Goal: Information Seeking & Learning: Understand process/instructions

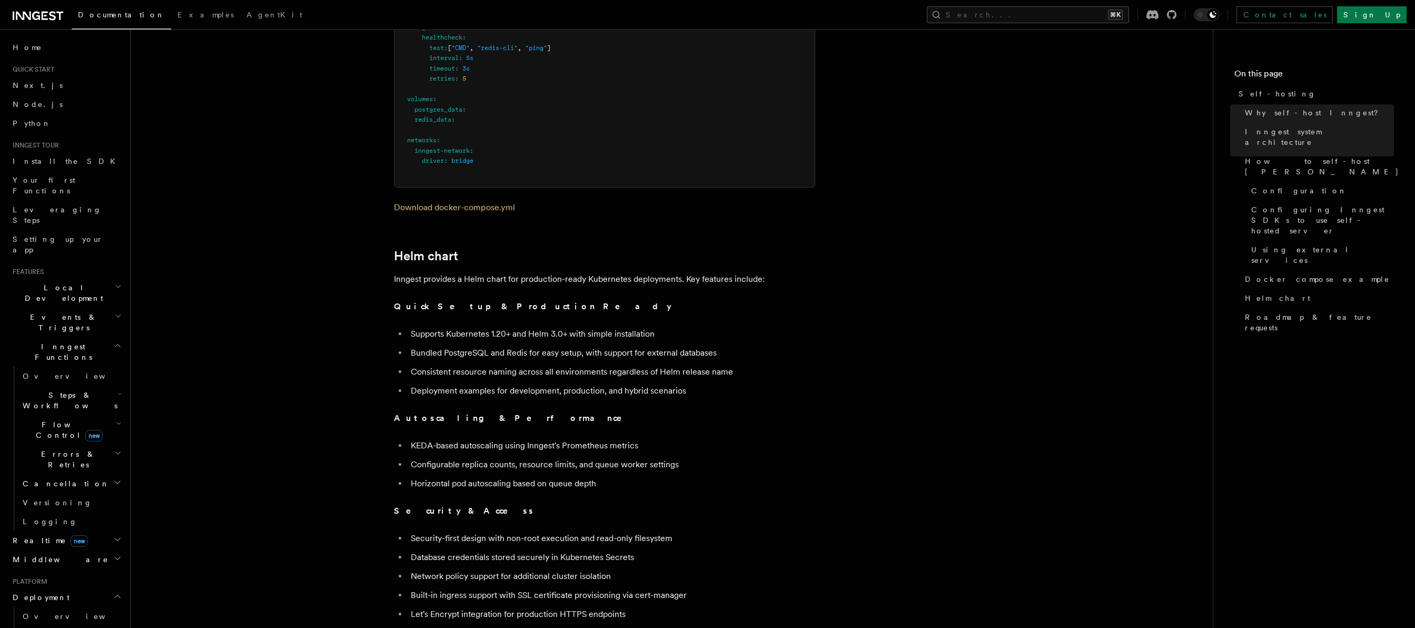
scroll to position [3587, 0]
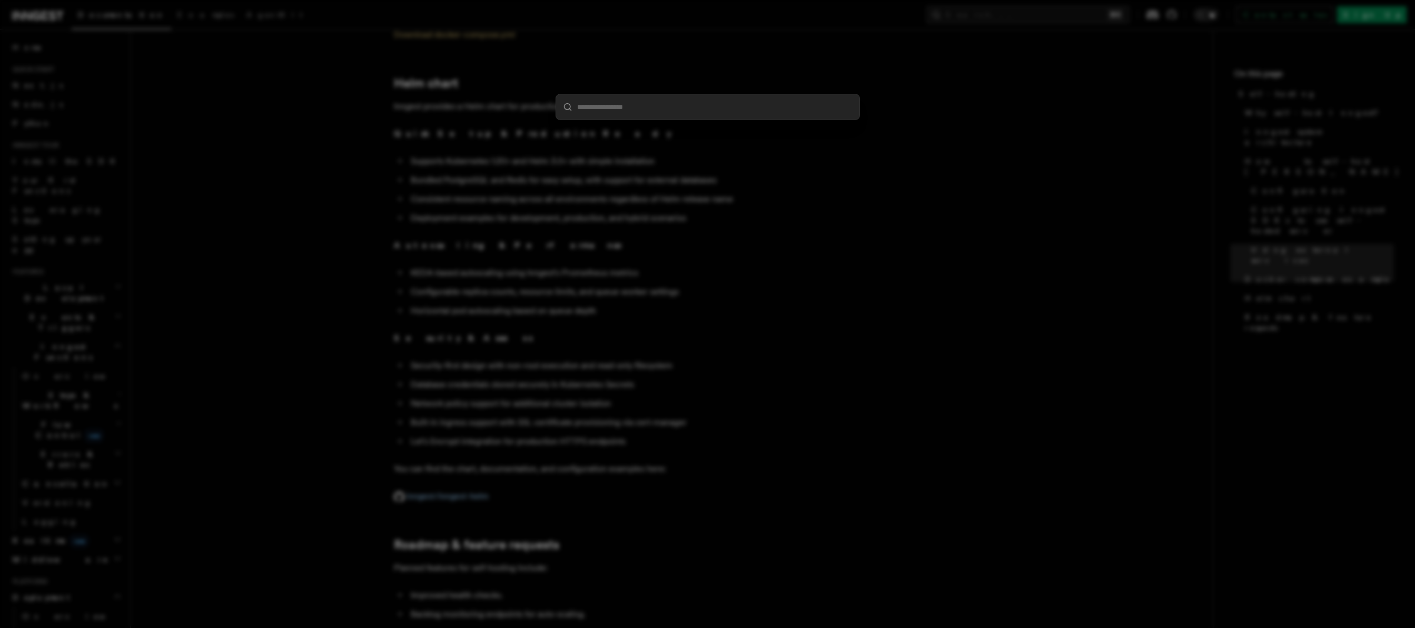
type input "**********"
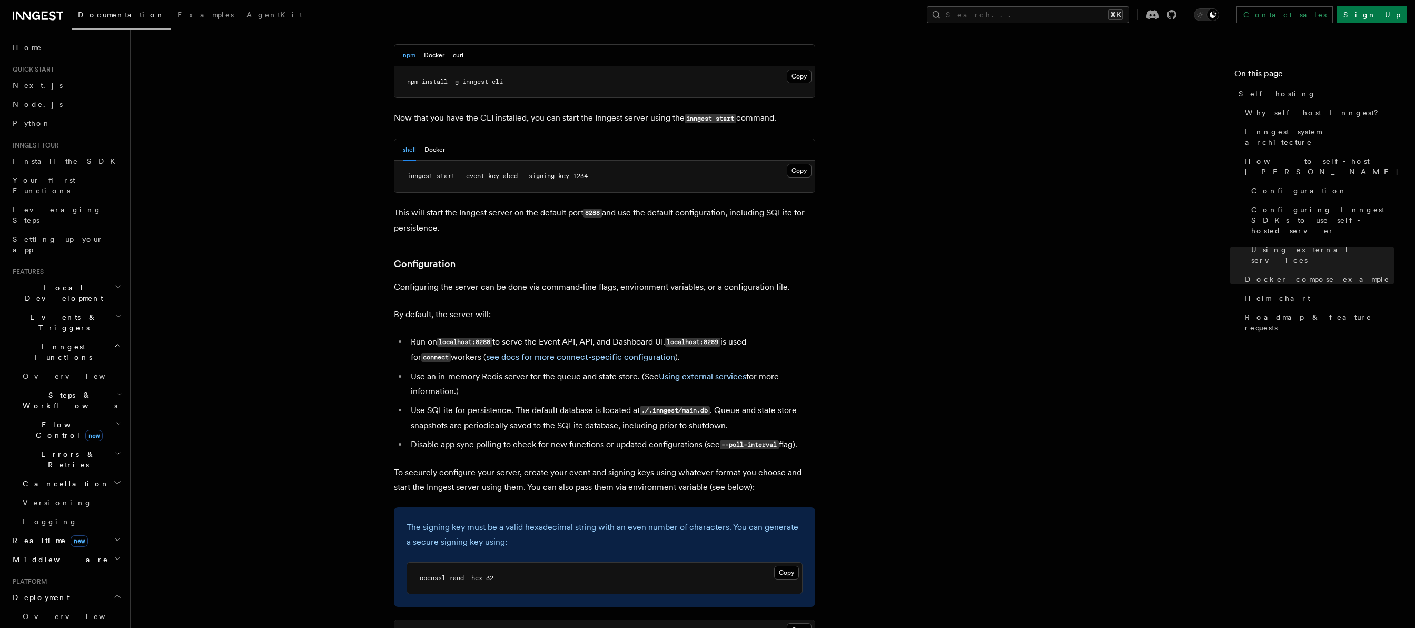
scroll to position [1470, 0]
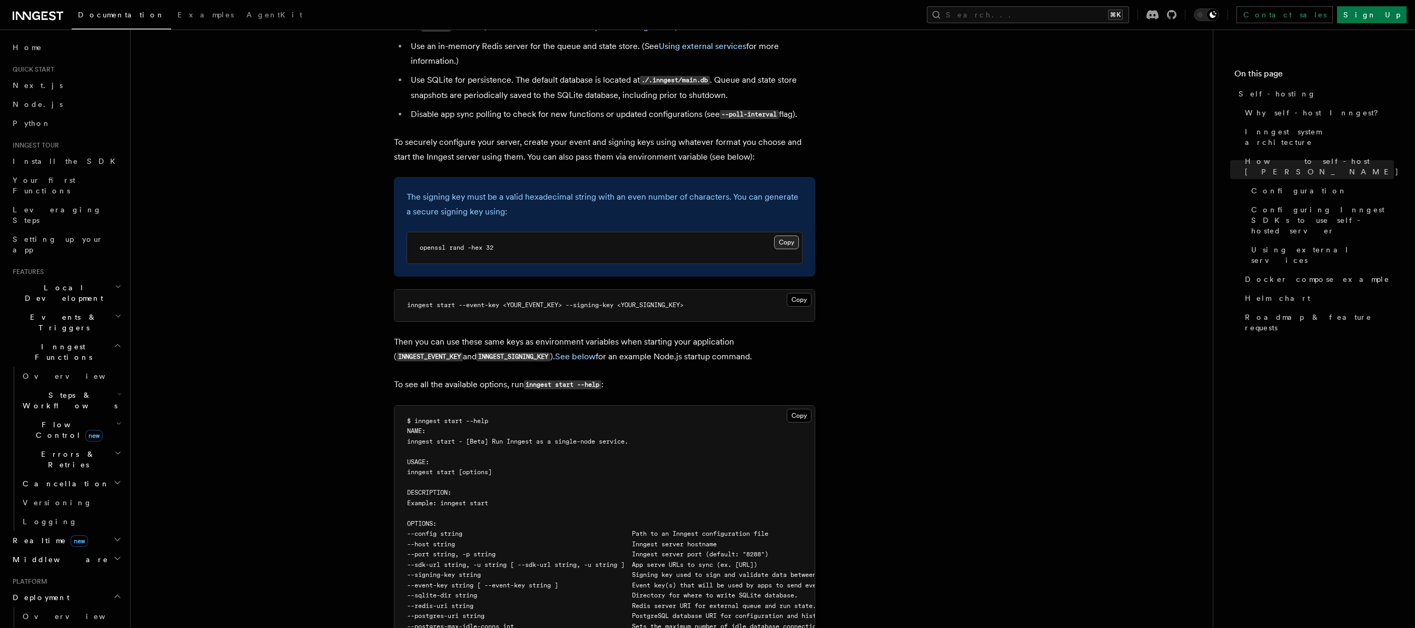
click at [793, 235] on button "Copy Copied" at bounding box center [786, 242] width 25 height 14
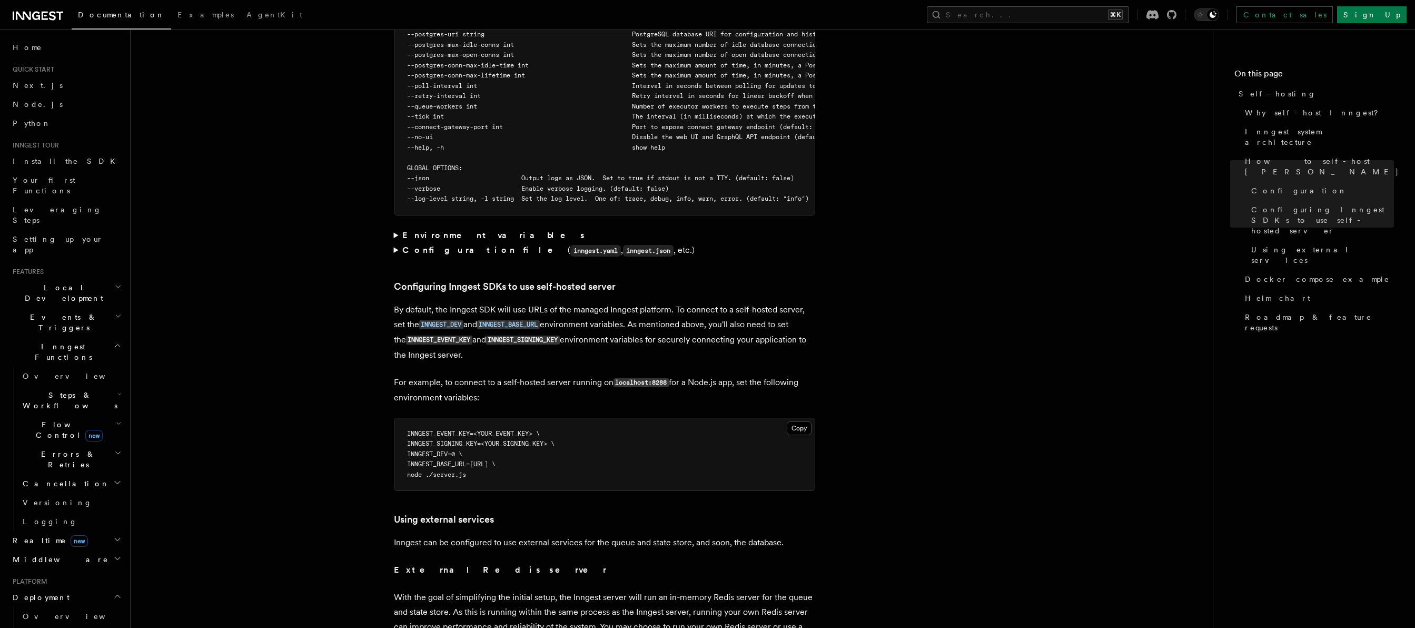
click at [420, 302] on p "By default, the Inngest SDK will use URLs of the managed Inngest platform. To c…" at bounding box center [604, 332] width 421 height 60
click at [429, 320] on code "INNGEST_DEV" at bounding box center [441, 324] width 44 height 9
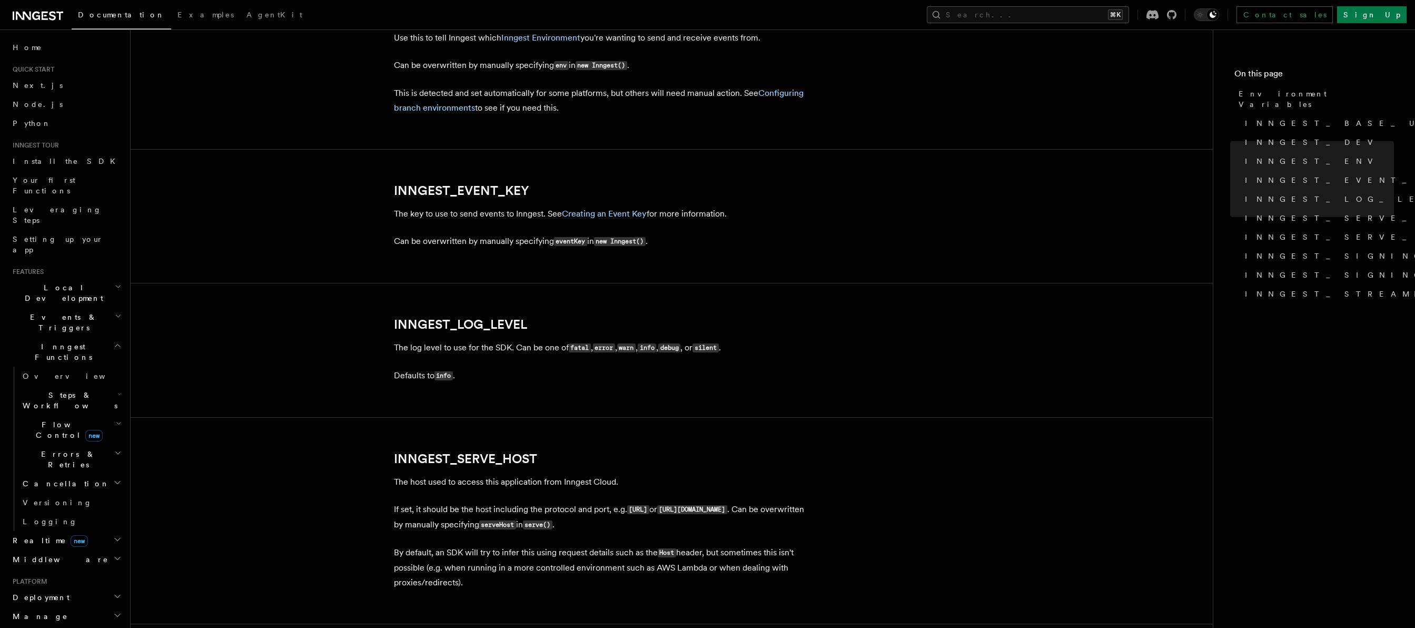
scroll to position [915, 0]
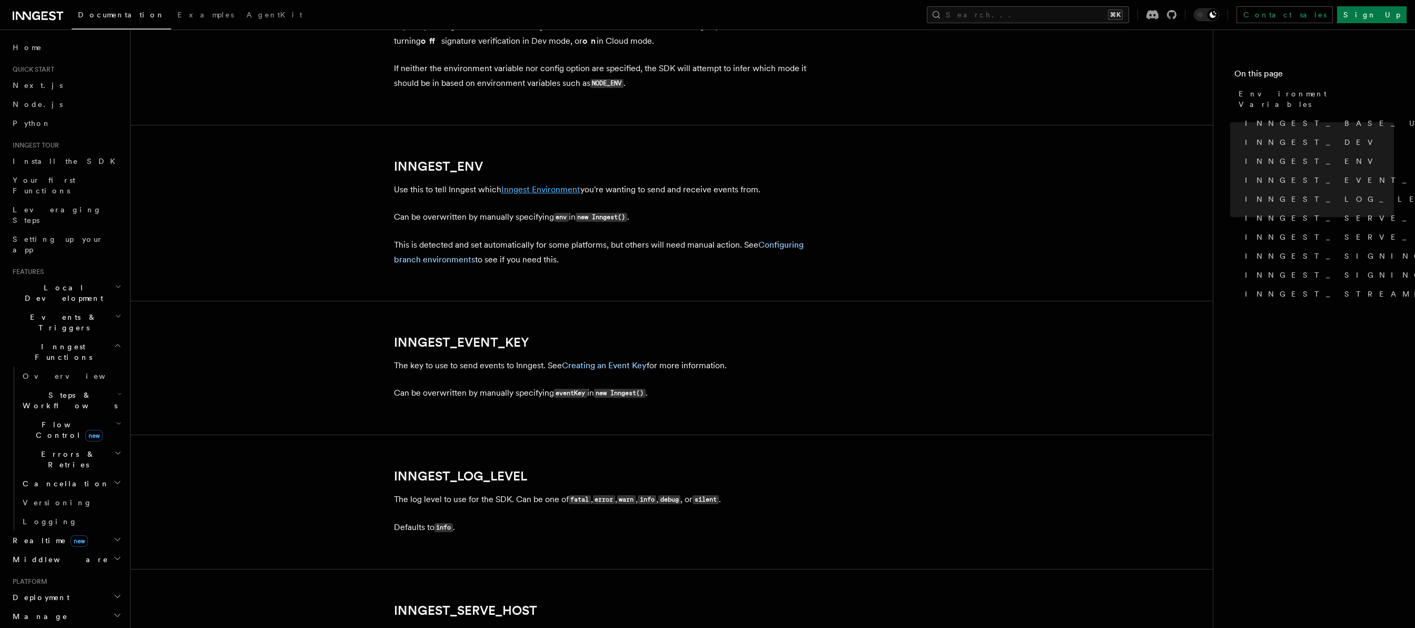
click at [551, 193] on link "Inngest Environment" at bounding box center [540, 189] width 79 height 10
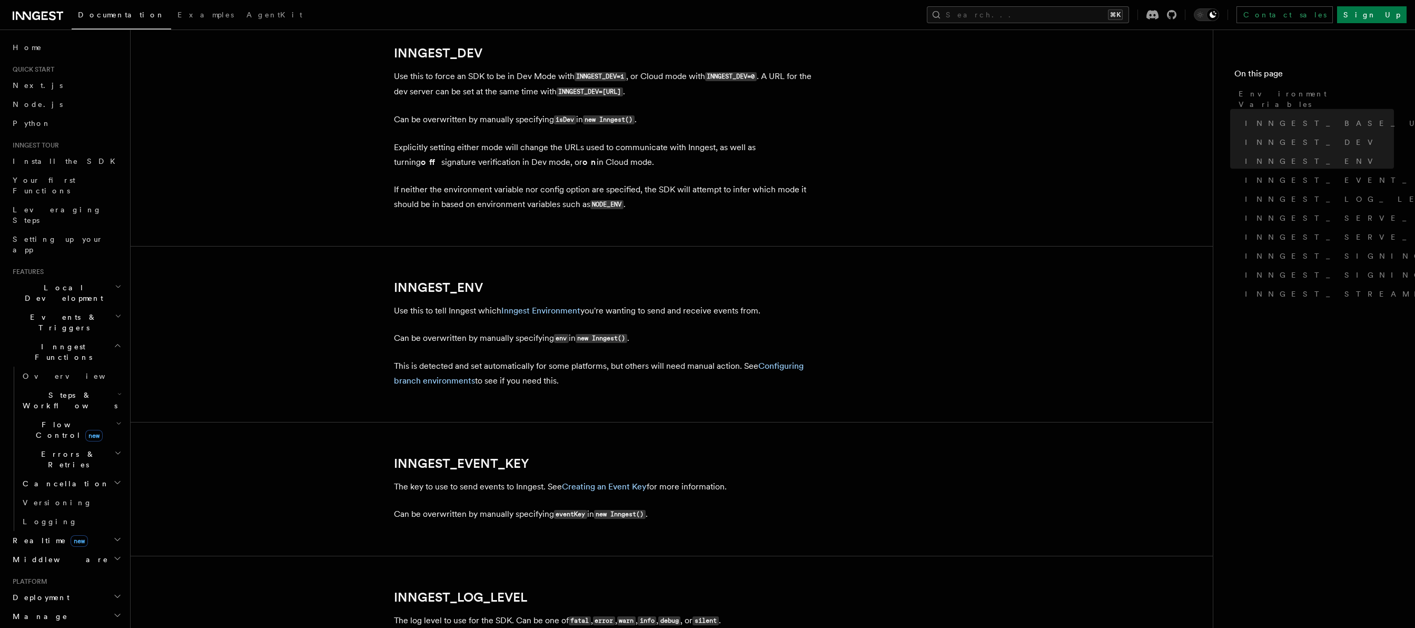
scroll to position [790, 0]
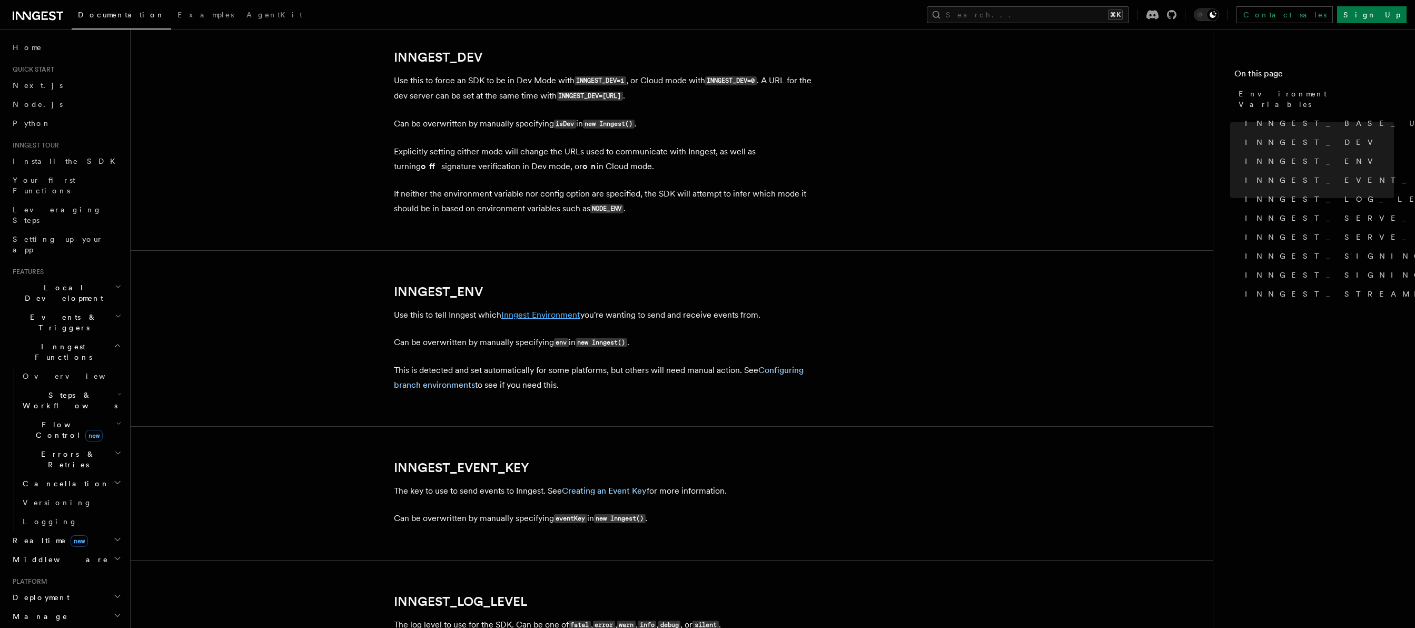
click at [525, 316] on link "Inngest Environment" at bounding box center [540, 315] width 79 height 10
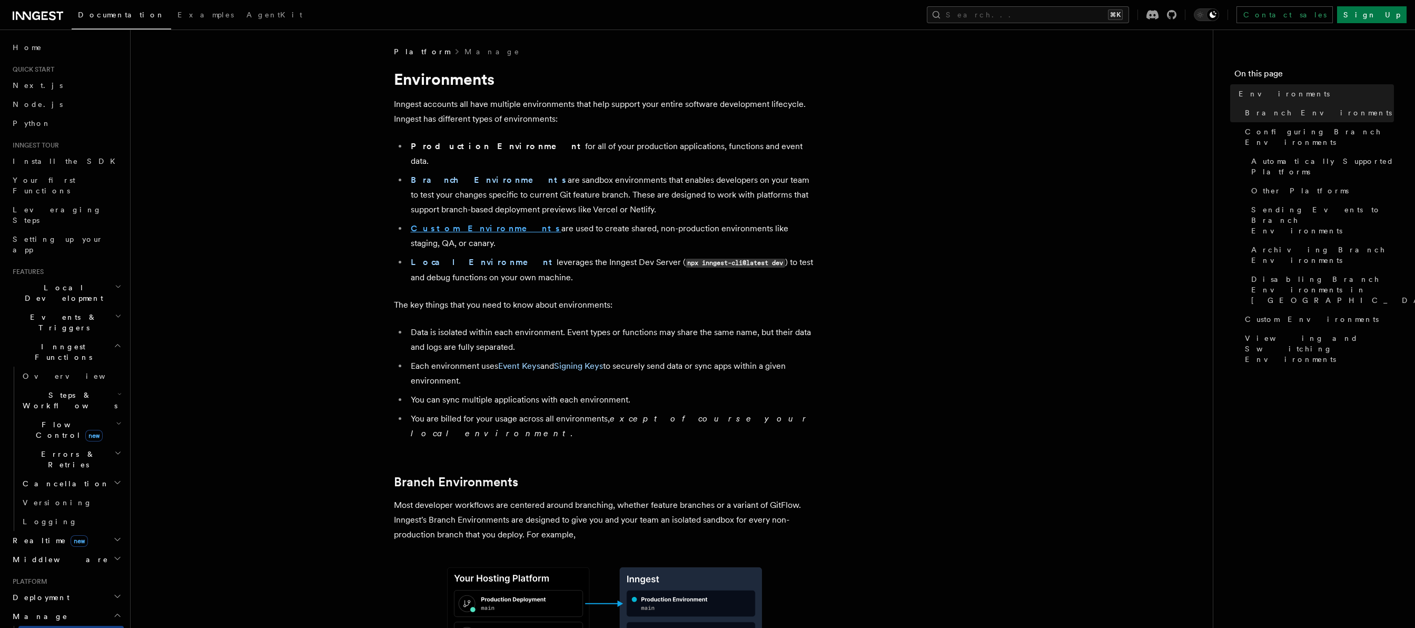
click at [459, 223] on strong "Custom Environments" at bounding box center [486, 228] width 151 height 10
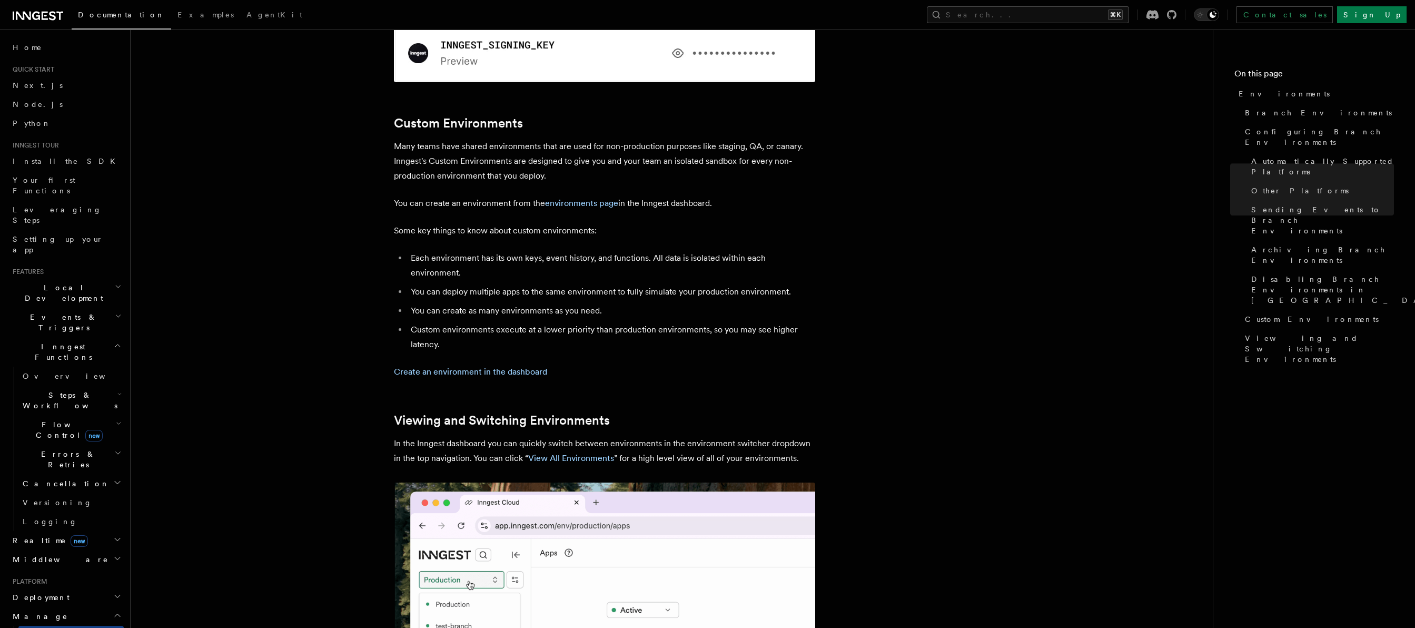
scroll to position [2113, 0]
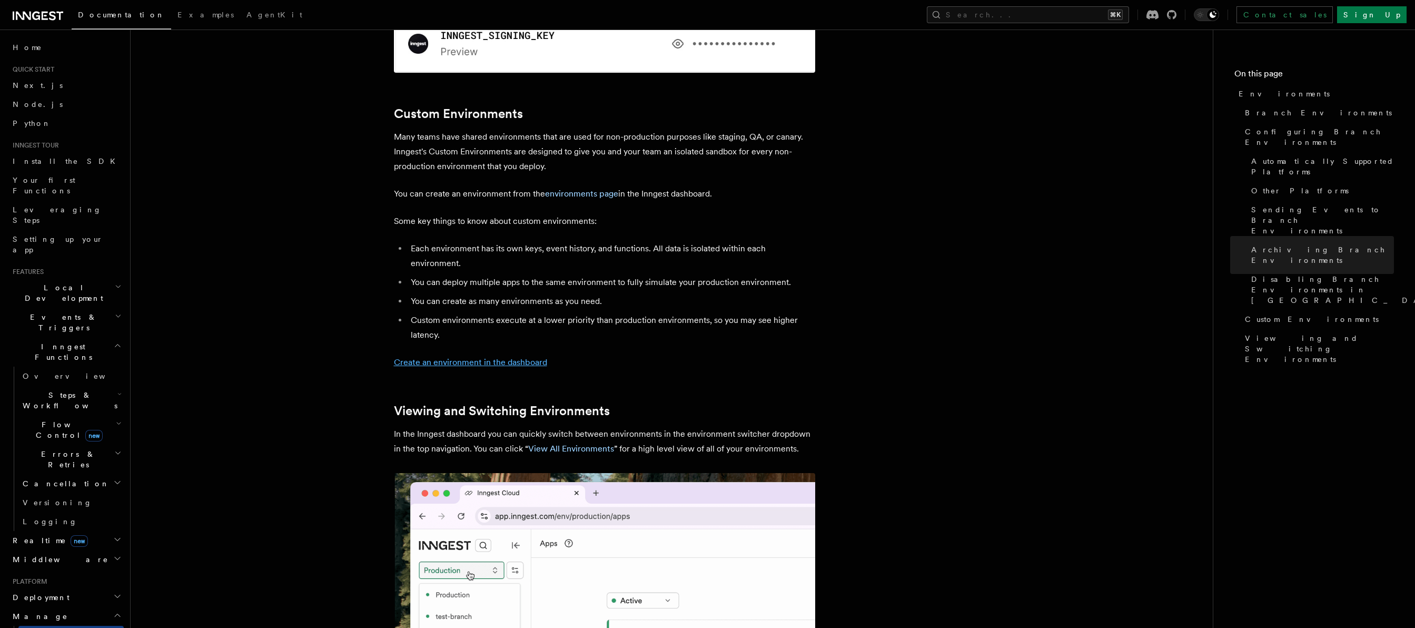
click at [503, 357] on link "Create an environment in the dashboard" at bounding box center [470, 362] width 153 height 10
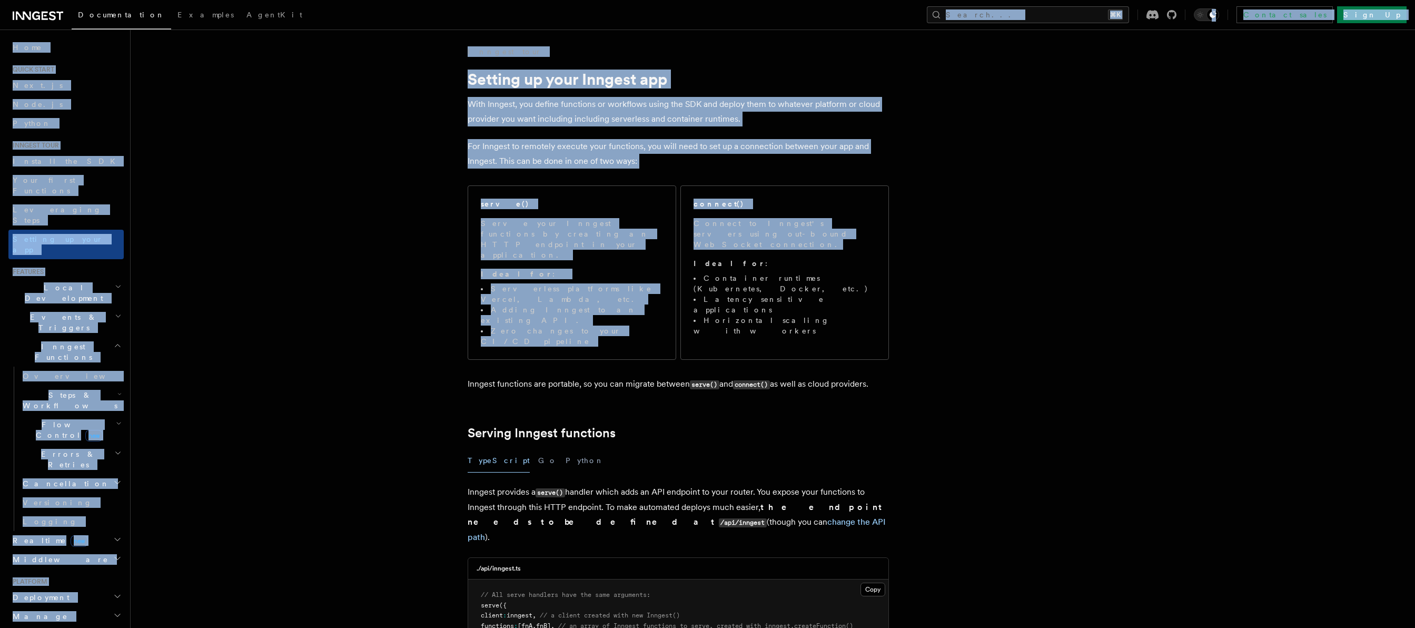
drag, startPoint x: 556, startPoint y: 35, endPoint x: 718, endPoint y: 313, distance: 321.9
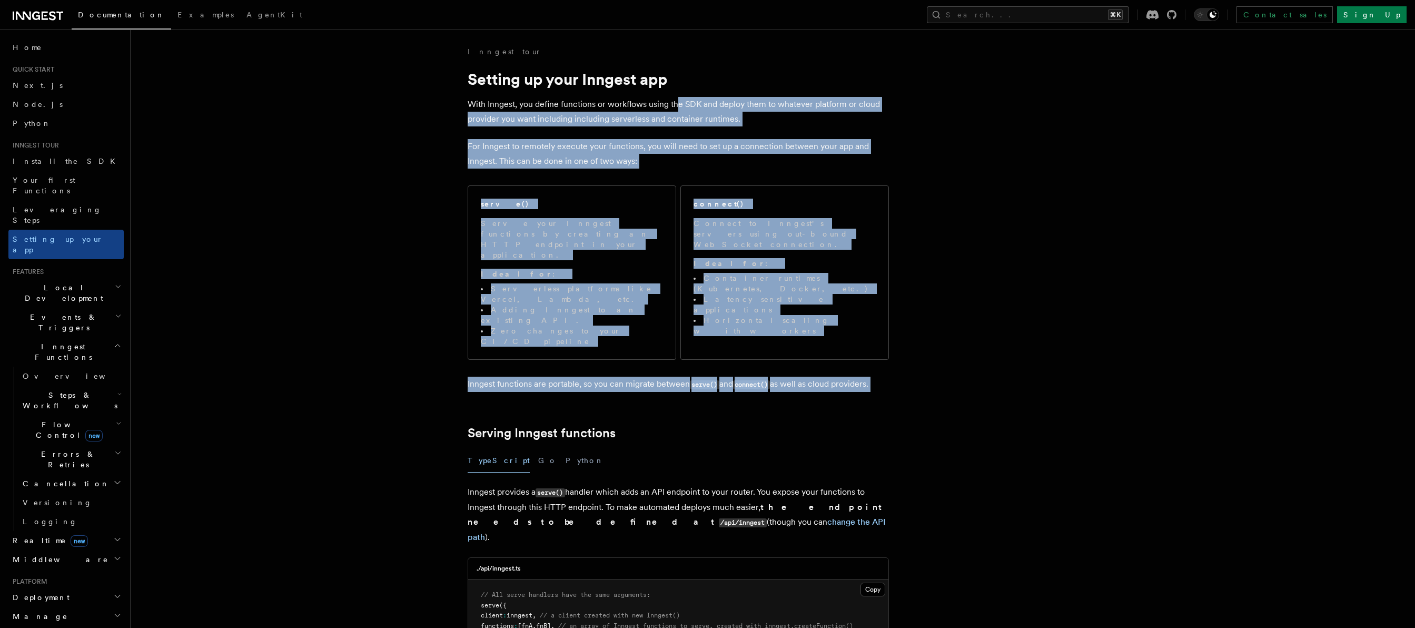
drag, startPoint x: 748, startPoint y: 360, endPoint x: 676, endPoint y: 110, distance: 259.8
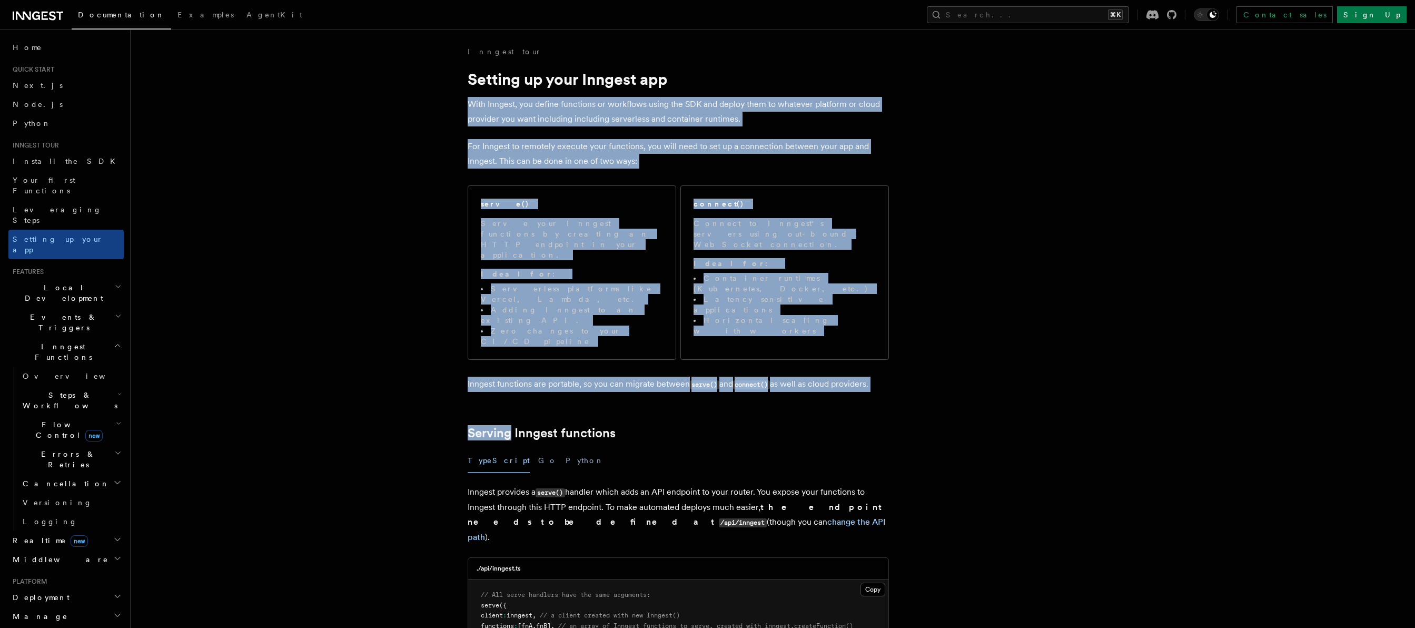
drag, startPoint x: 670, startPoint y: 91, endPoint x: 752, endPoint y: 376, distance: 296.4
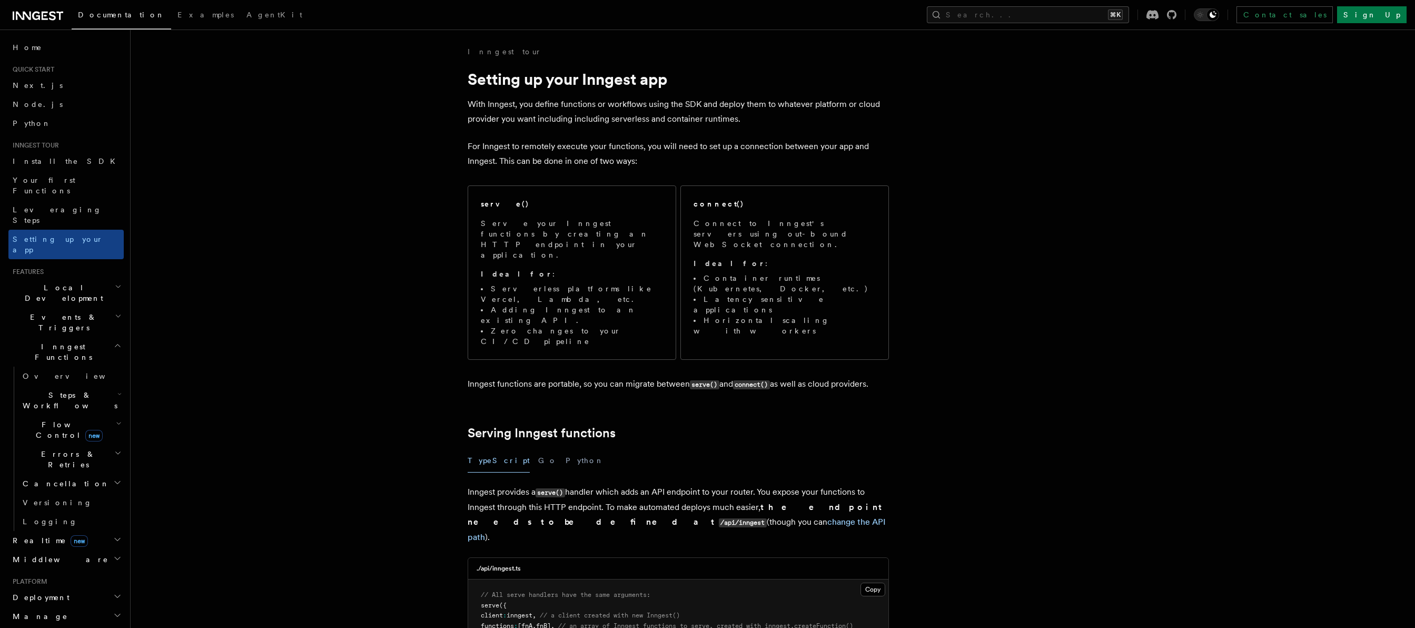
click at [752, 426] on h2 "Serving Inngest functions" at bounding box center [678, 433] width 421 height 15
click at [753, 426] on h2 "Serving Inngest functions" at bounding box center [678, 433] width 421 height 15
drag, startPoint x: 756, startPoint y: 337, endPoint x: 754, endPoint y: 143, distance: 193.8
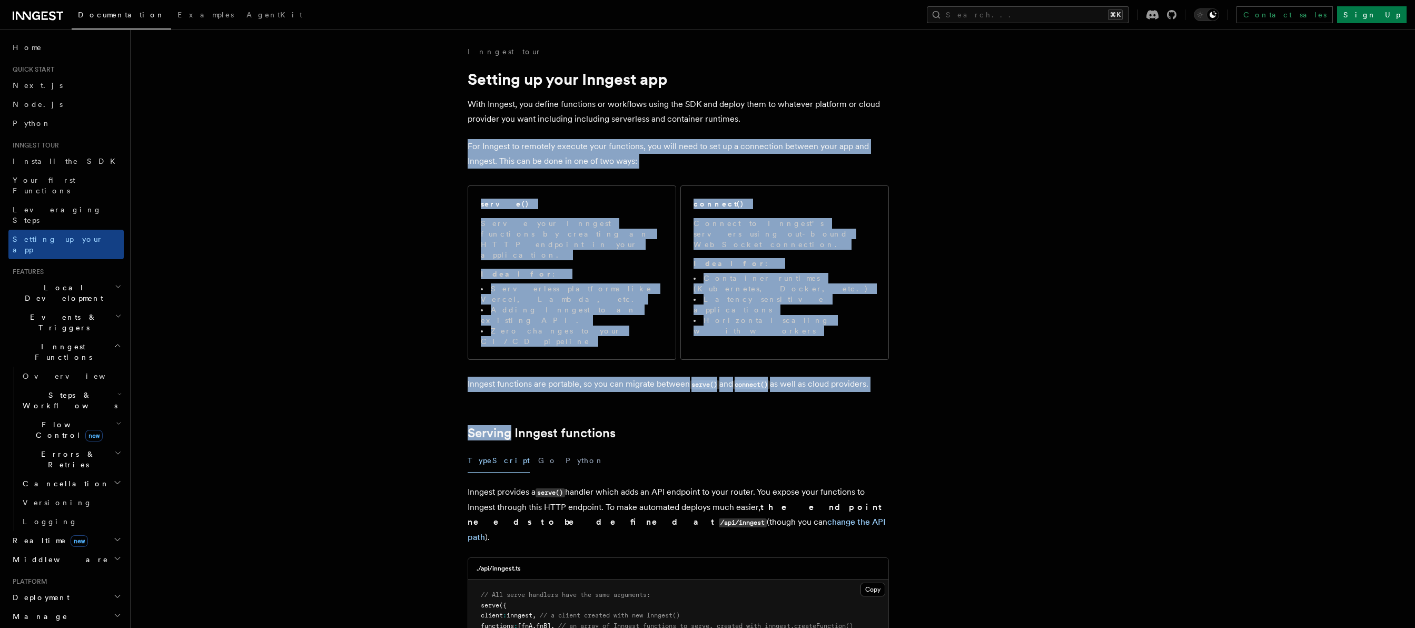
drag, startPoint x: 756, startPoint y: 133, endPoint x: 730, endPoint y: 368, distance: 236.2
drag, startPoint x: 732, startPoint y: 357, endPoint x: 725, endPoint y: 135, distance: 221.8
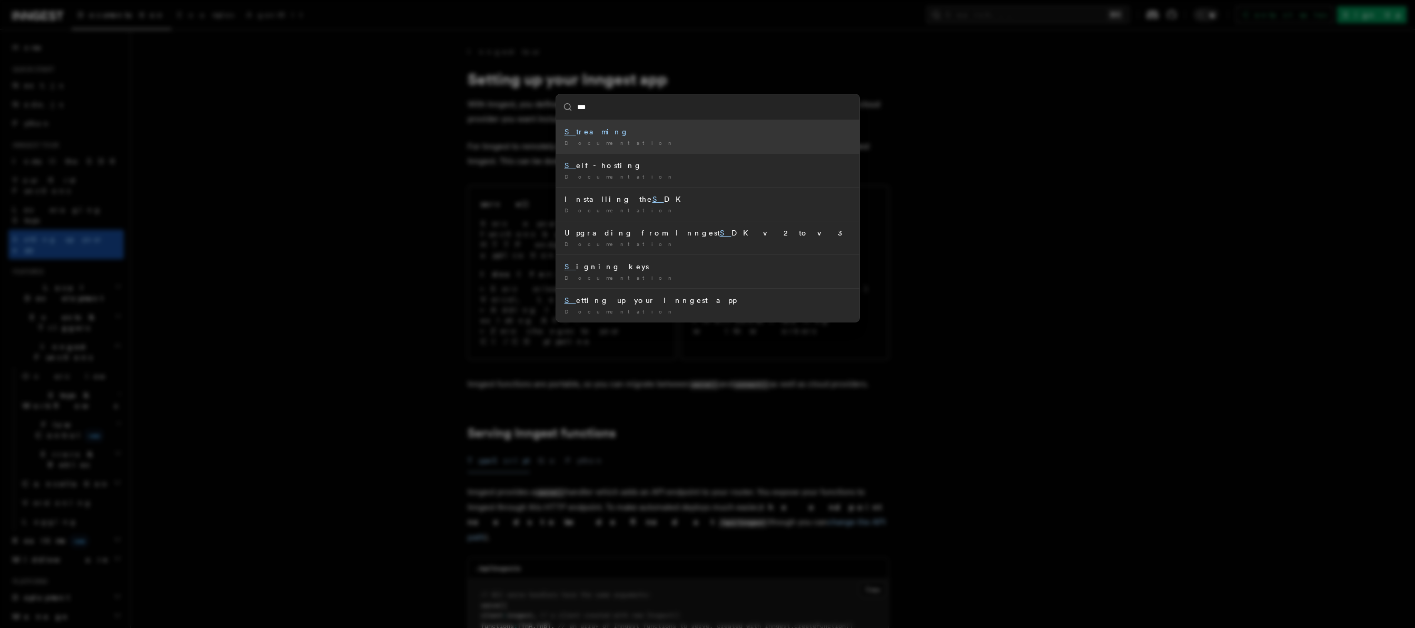
type input "****"
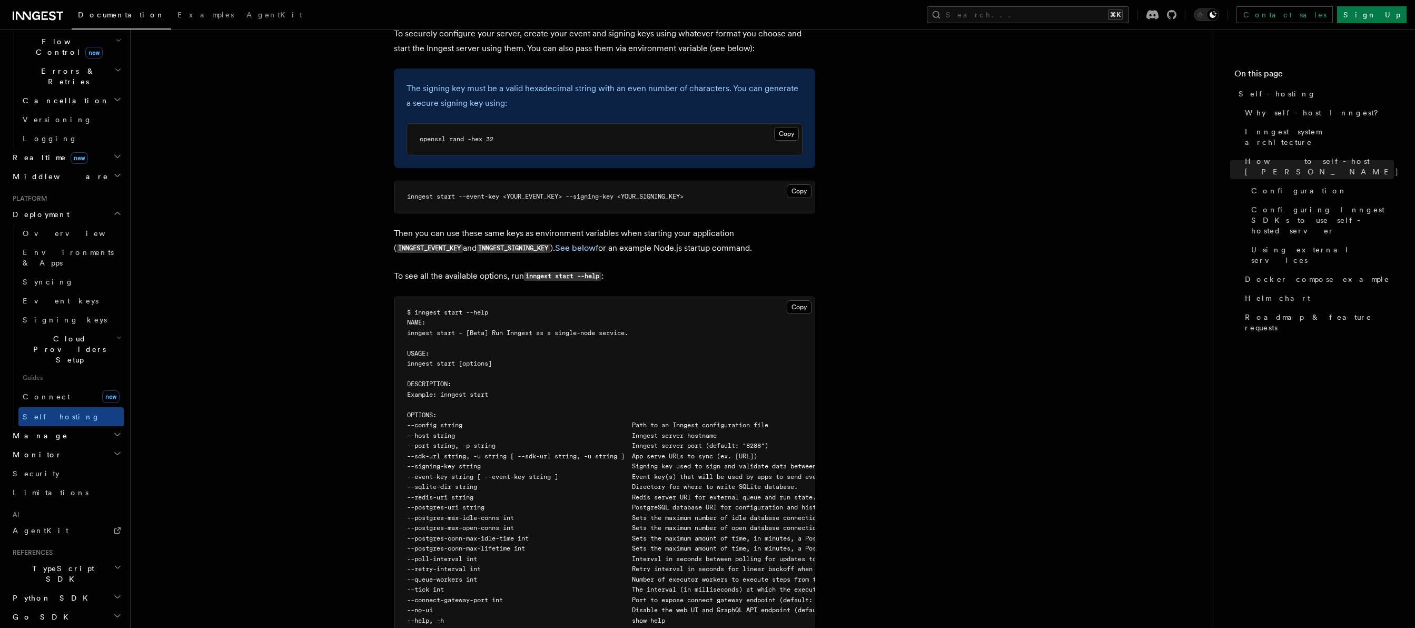
click at [501, 452] on span "--sdk-url string, -u string [ --sdk-url string, -u string ] App serve URLs to s…" at bounding box center [582, 455] width 350 height 7
click at [511, 434] on pre "$ inngest start --help NAME: inngest start - [Beta] Run Inngest as a single-nod…" at bounding box center [604, 492] width 420 height 391
click at [527, 503] on span "--postgres-uri string PostgreSQL database URI for configuration and history per…" at bounding box center [694, 506] width 575 height 7
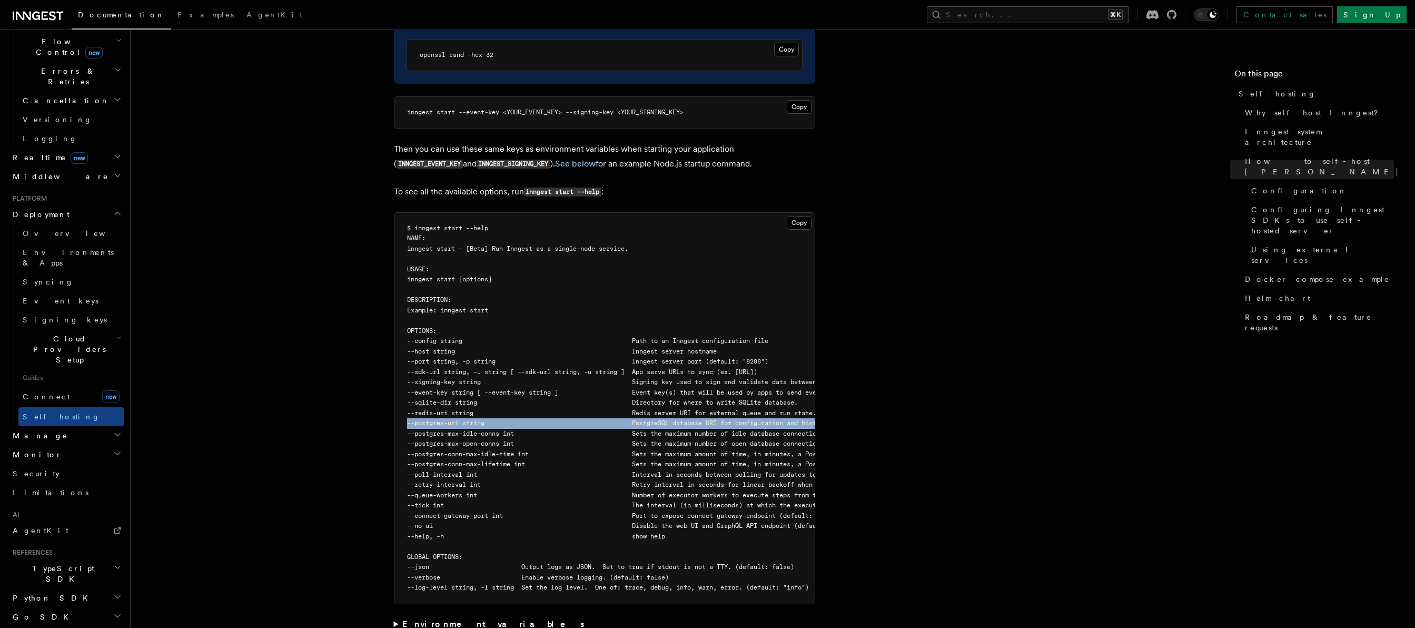
scroll to position [1671, 0]
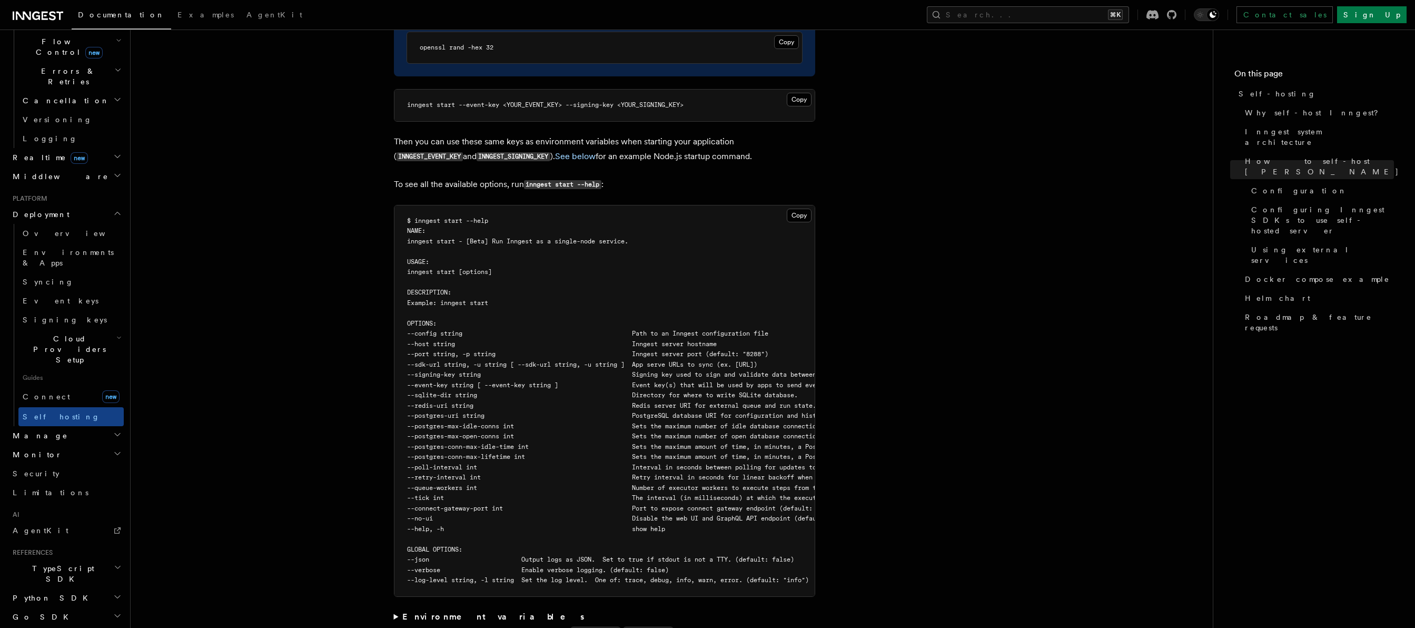
click at [398, 609] on summary "Environment variables" at bounding box center [604, 616] width 421 height 15
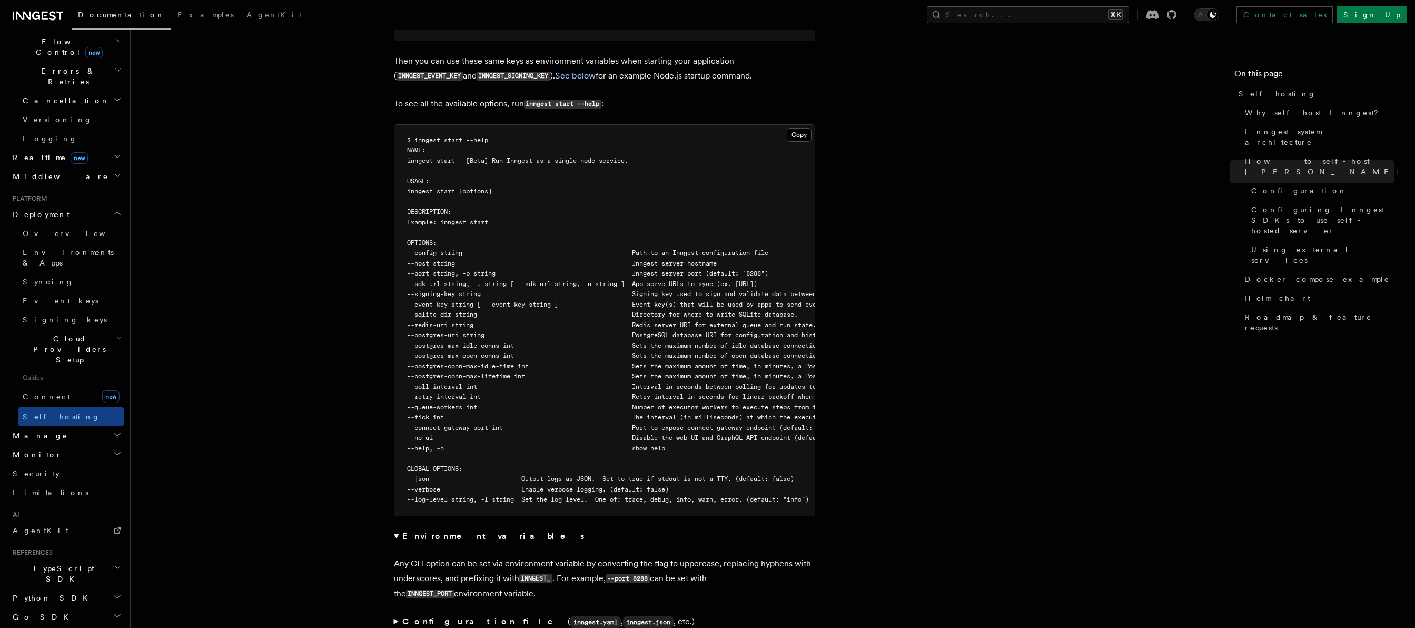
scroll to position [1894, 0]
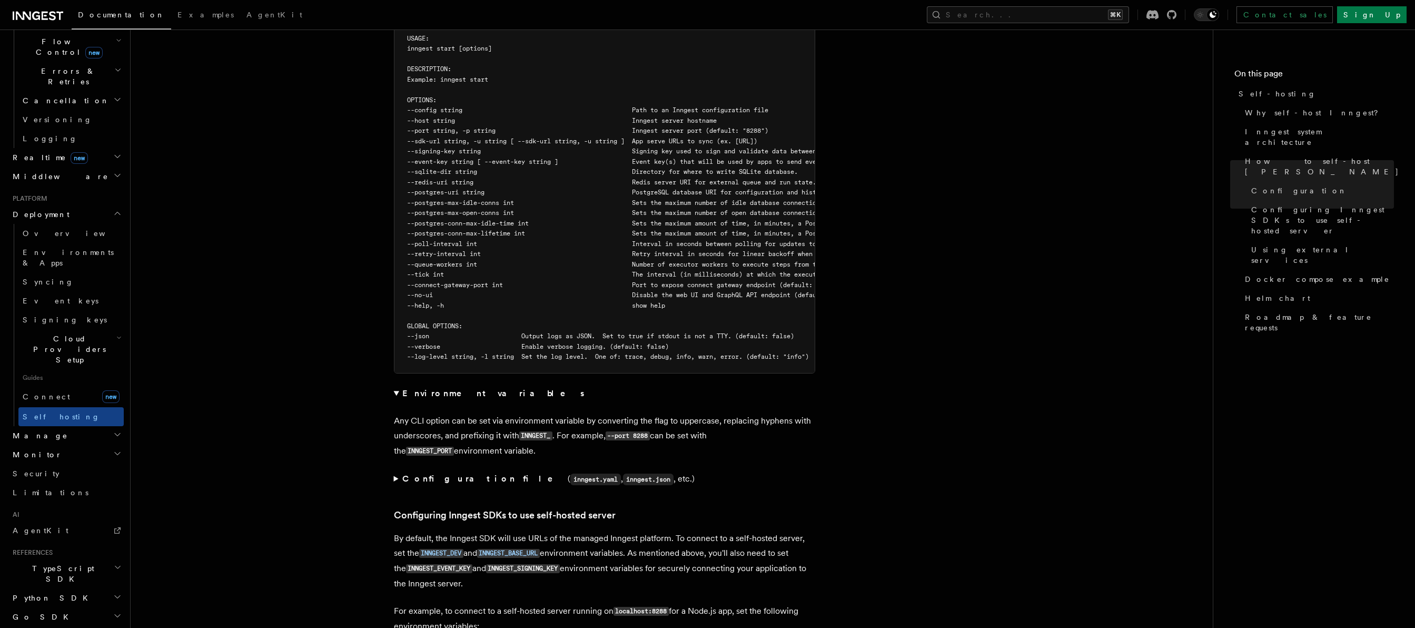
click at [396, 471] on summary "Configuration file ( inngest.yaml , inngest.json , etc.)" at bounding box center [604, 478] width 421 height 15
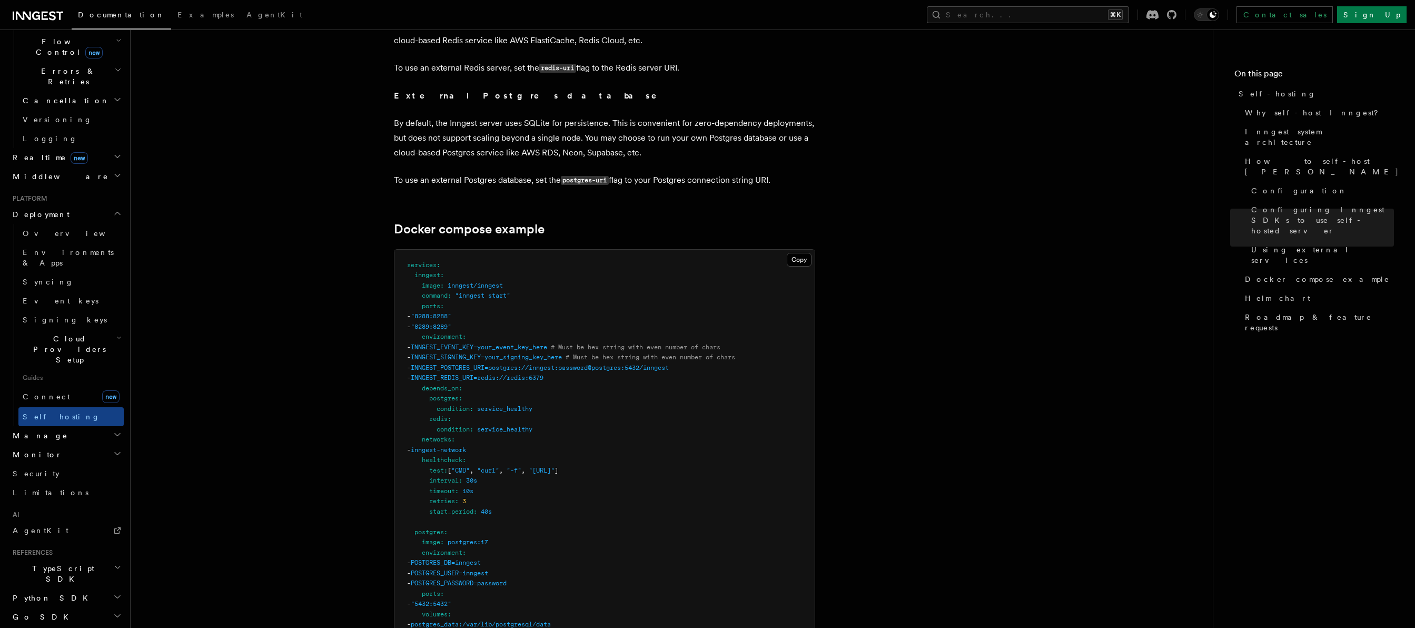
scroll to position [3097, 0]
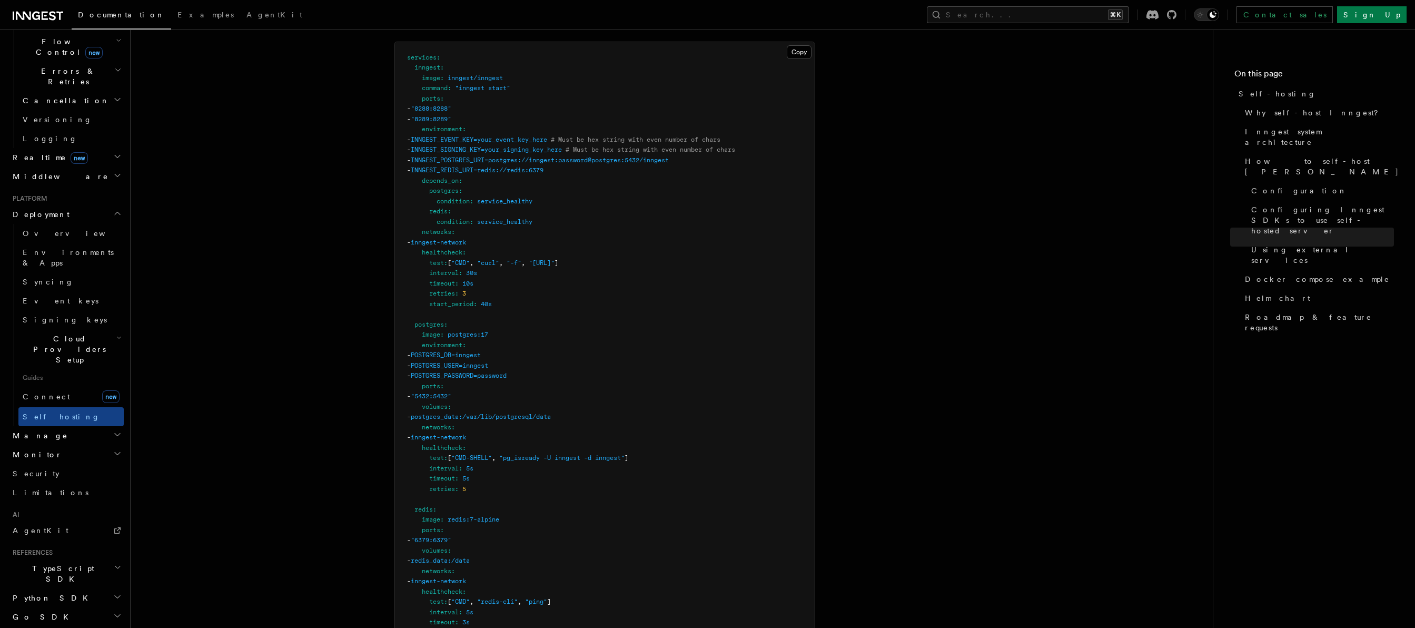
click at [455, 444] on span "healthcheck" at bounding box center [442, 447] width 41 height 7
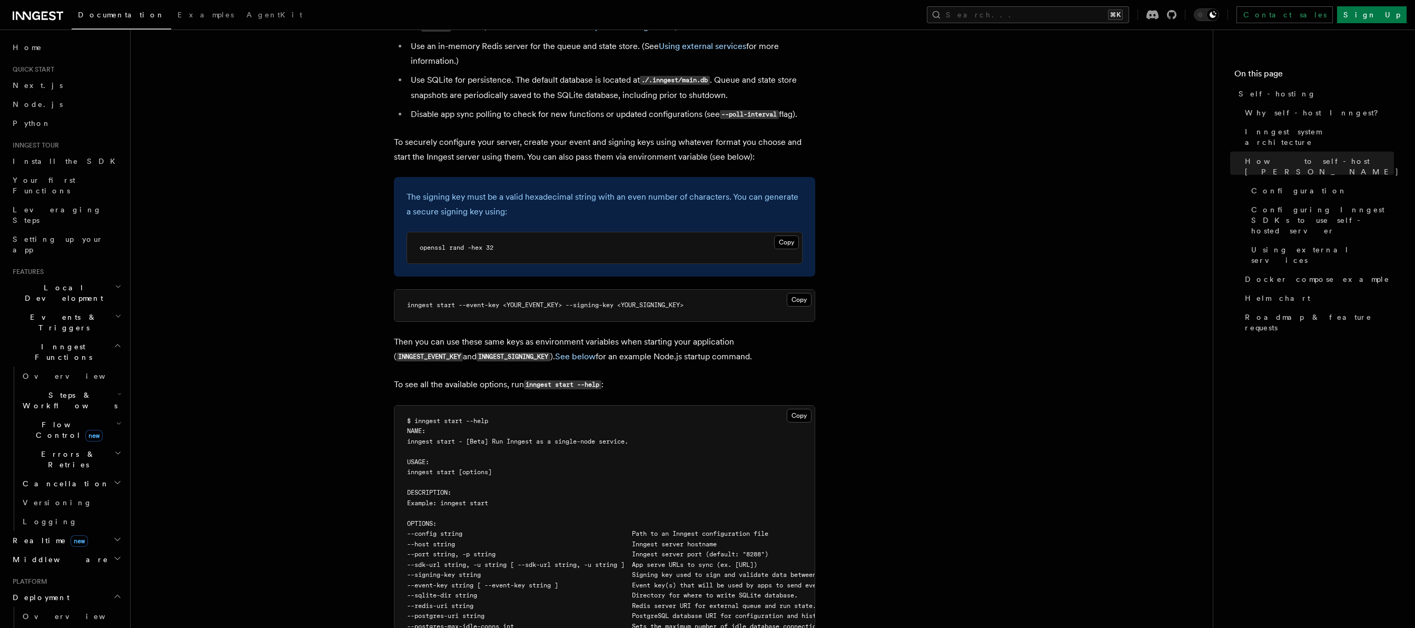
scroll to position [2272, 0]
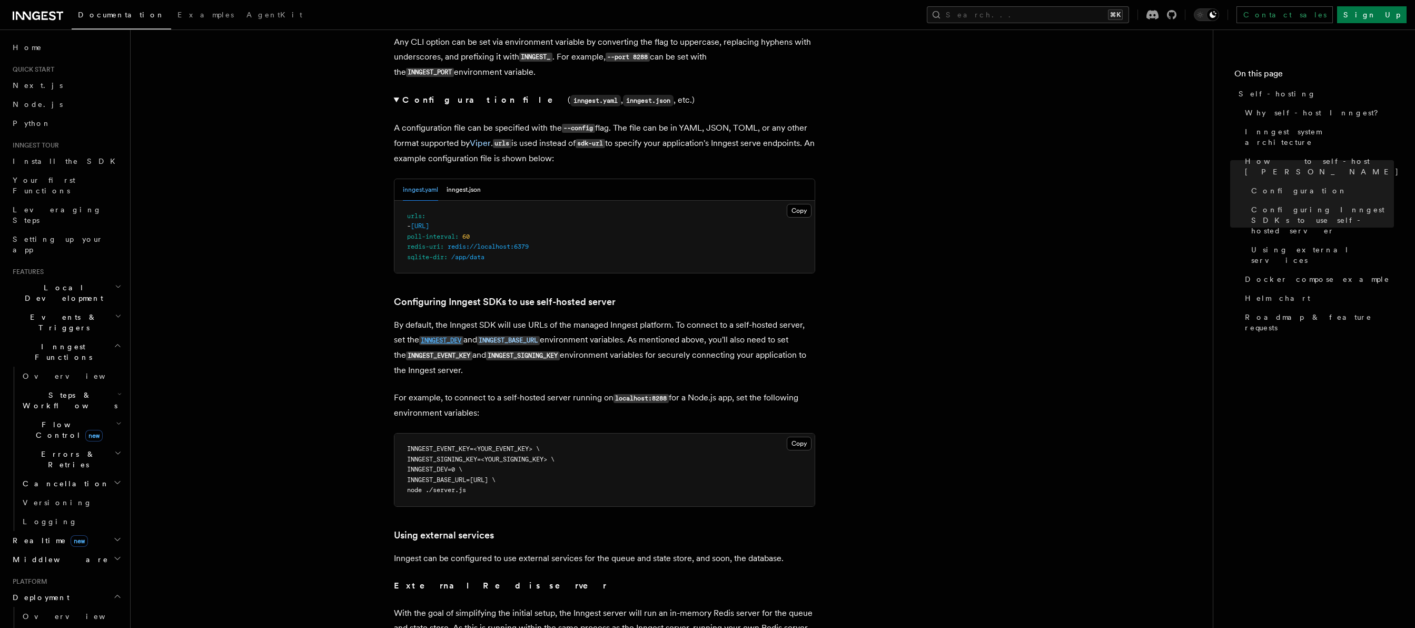
click at [446, 318] on p "By default, the Inngest SDK will use URLs of the managed Inngest platform. To c…" at bounding box center [604, 348] width 421 height 60
click at [446, 336] on code "INNGEST_DEV" at bounding box center [441, 340] width 44 height 9
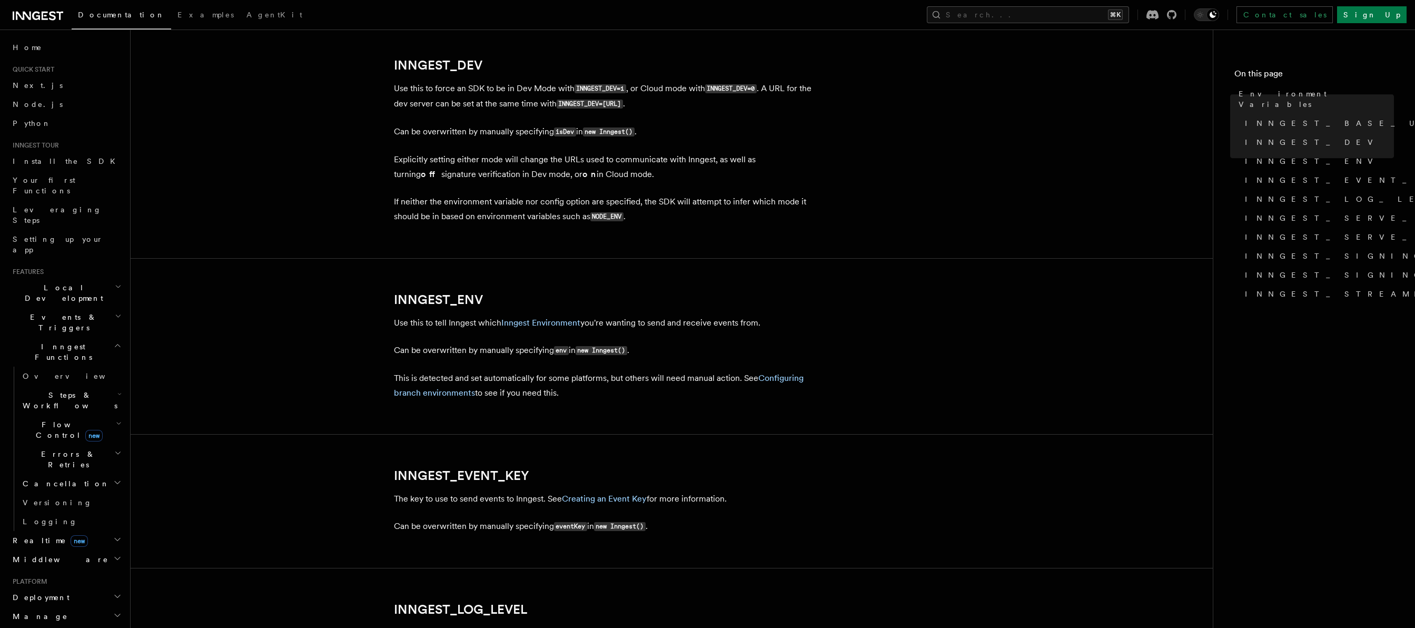
scroll to position [790, 0]
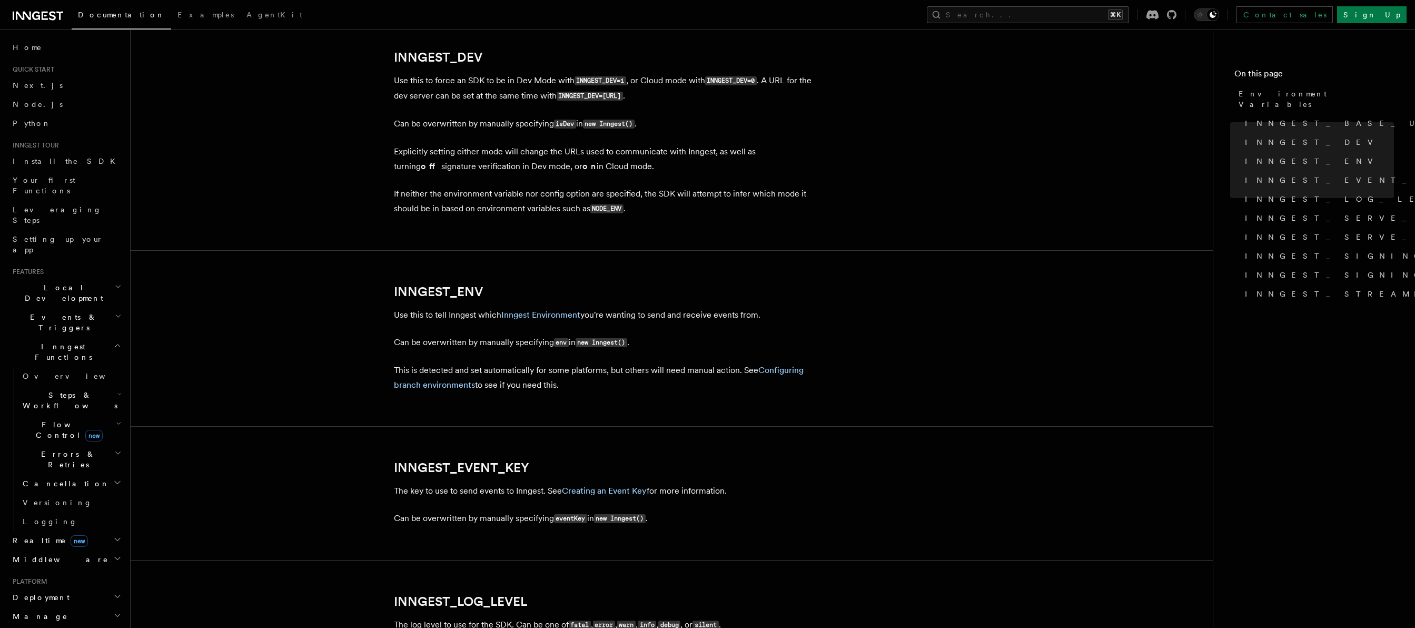
click at [716, 82] on code "INNGEST_DEV=0" at bounding box center [731, 80] width 52 height 9
drag, startPoint x: 716, startPoint y: 82, endPoint x: 757, endPoint y: 78, distance: 40.7
click at [757, 78] on code "INNGEST_DEV=0" at bounding box center [731, 80] width 52 height 9
copy code "INNGEST_DEV=0"
click at [298, 348] on article "References TypeScript SDK Using the SDK Environment Variables You can set envir…" at bounding box center [671, 498] width 1049 height 2484
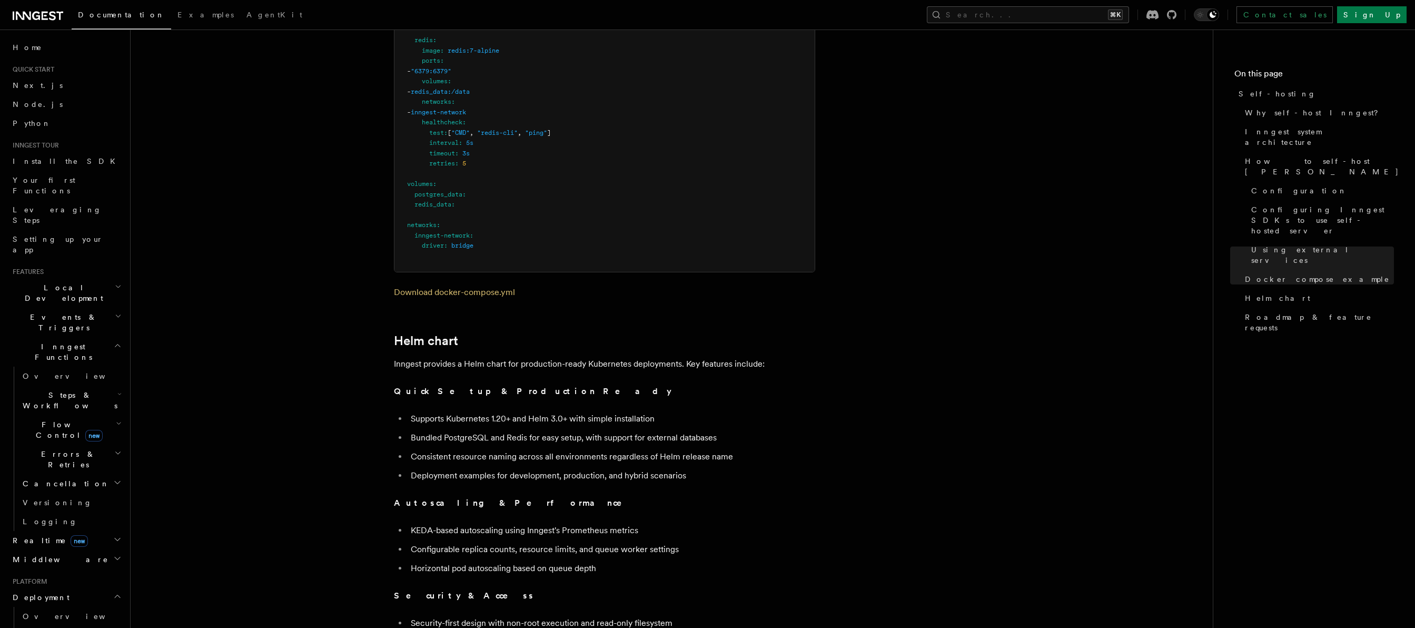
scroll to position [3334, 0]
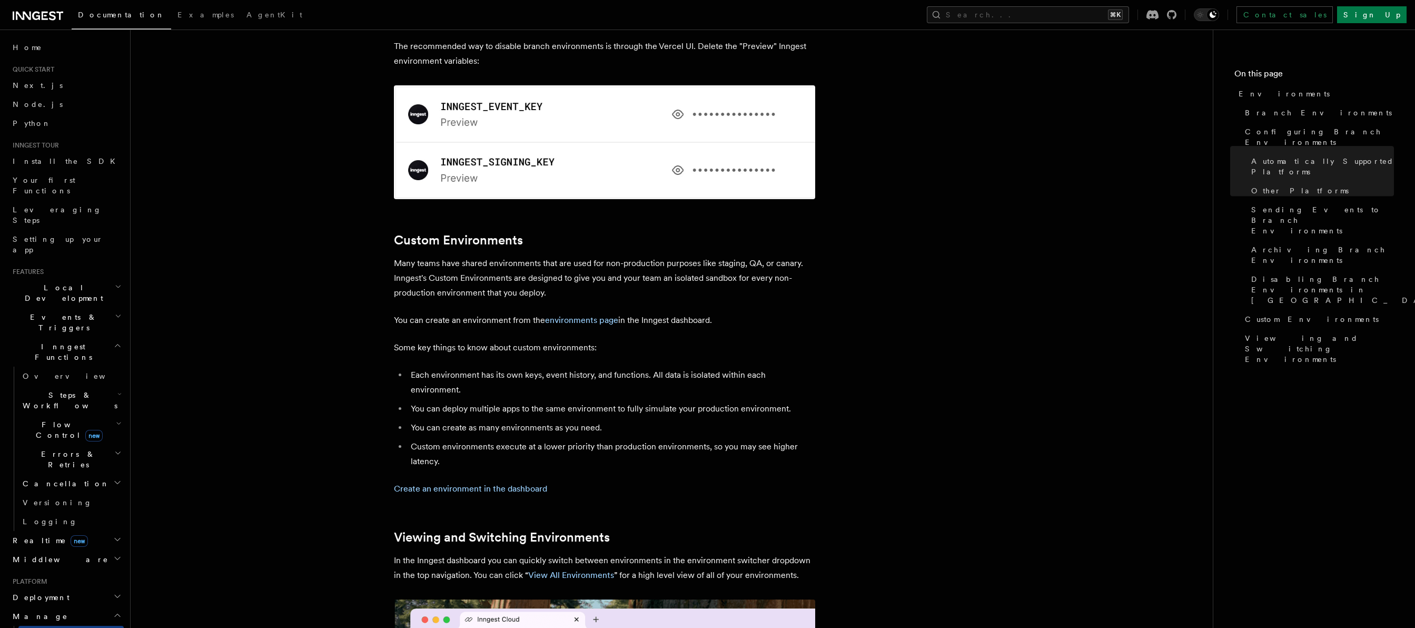
scroll to position [1988, 0]
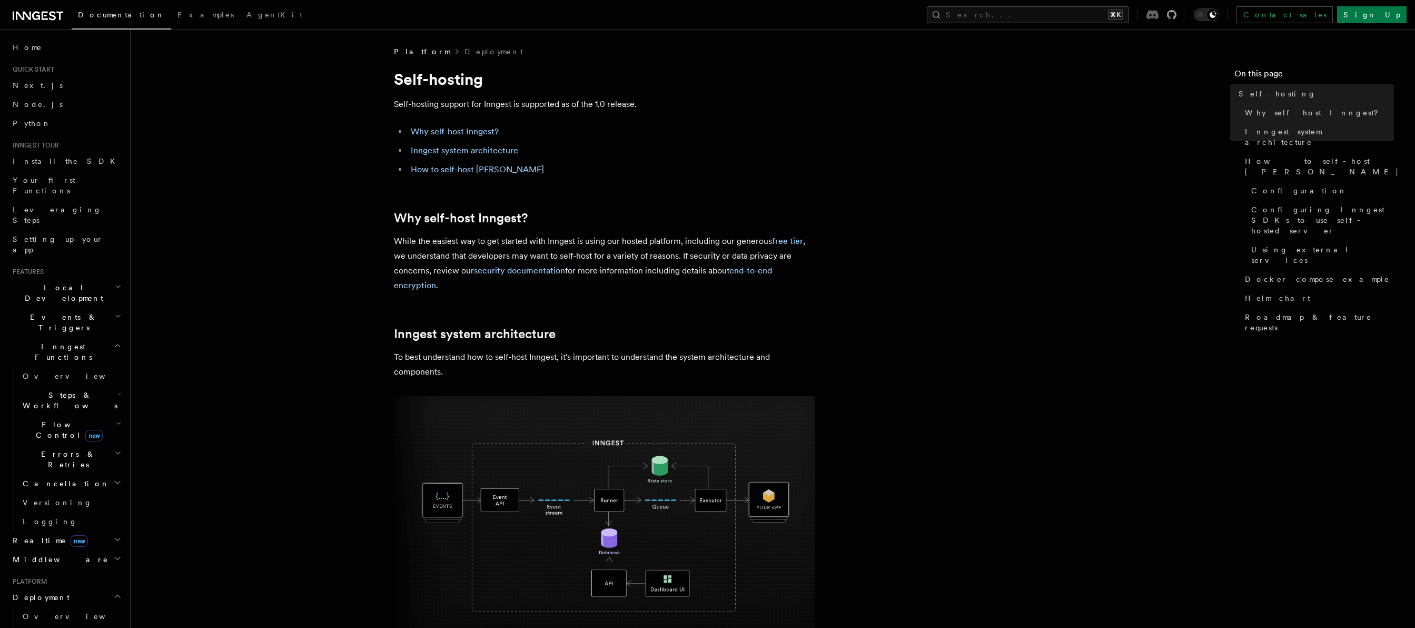
click at [1159, 17] on icon at bounding box center [1153, 14] width 12 height 9
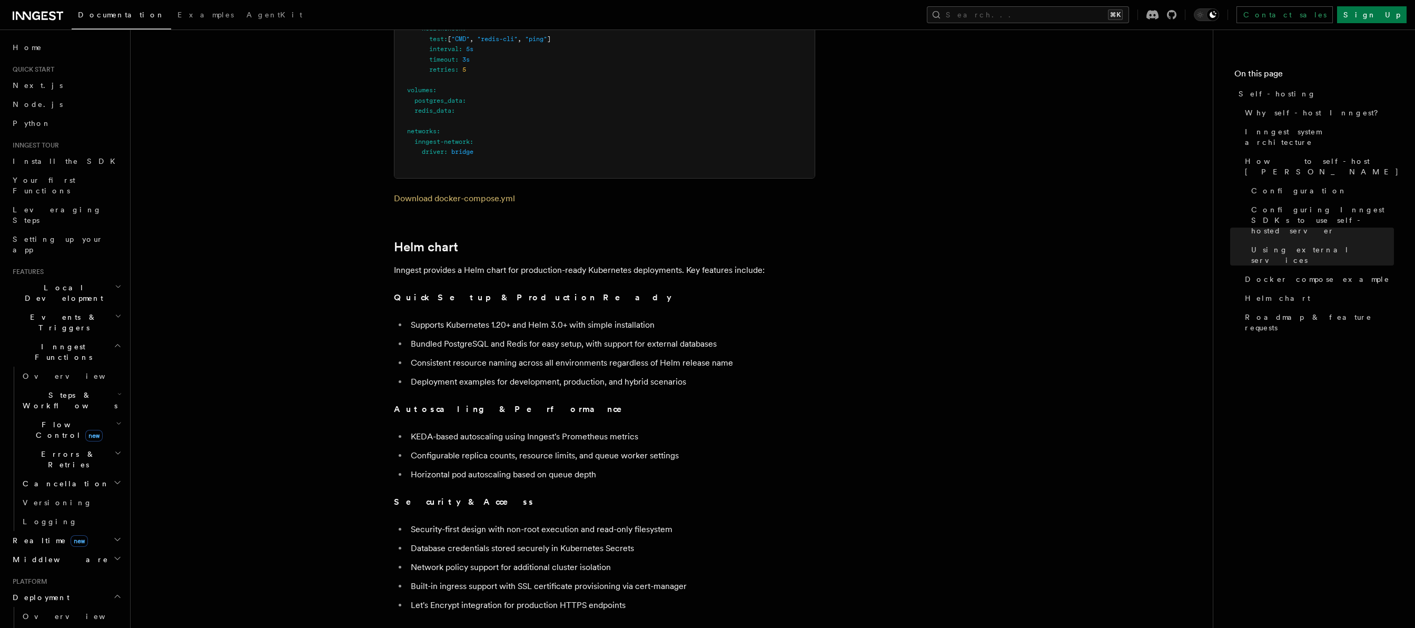
scroll to position [2036, 0]
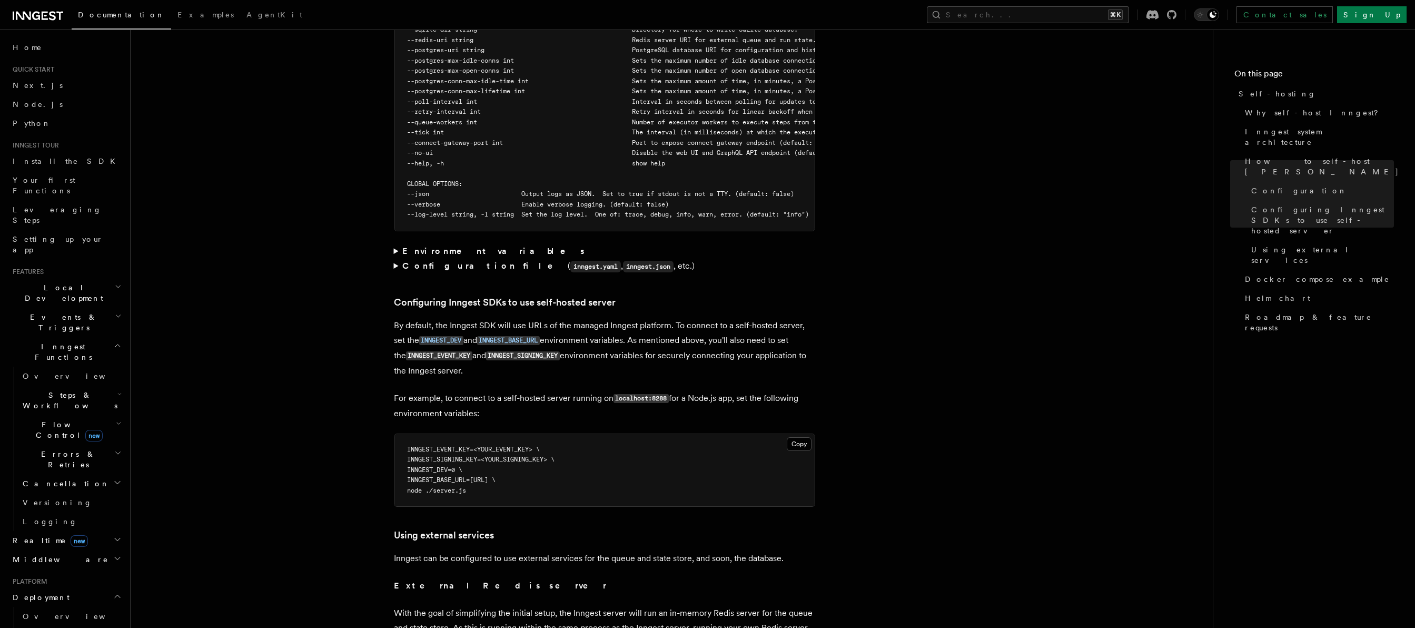
click at [450, 244] on summary "Environment variables" at bounding box center [604, 251] width 421 height 15
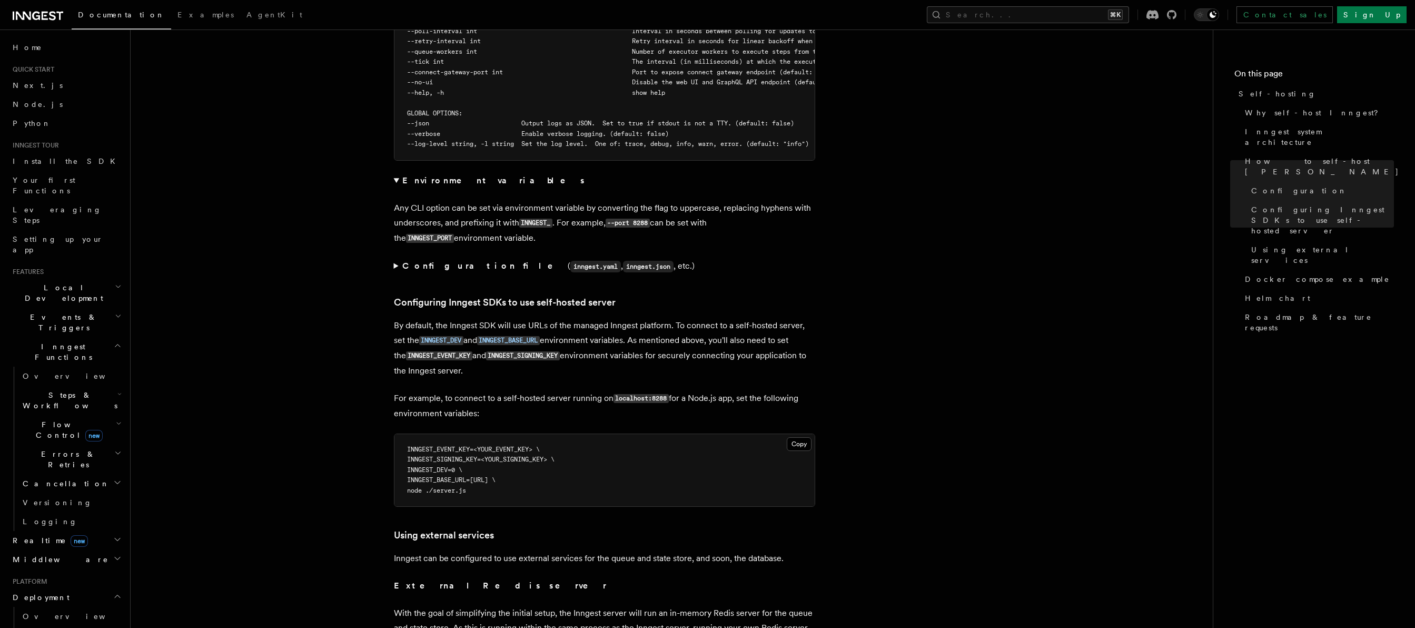
click at [442, 259] on summary "Configuration file ( inngest.yaml , inngest.json , etc.)" at bounding box center [604, 266] width 421 height 15
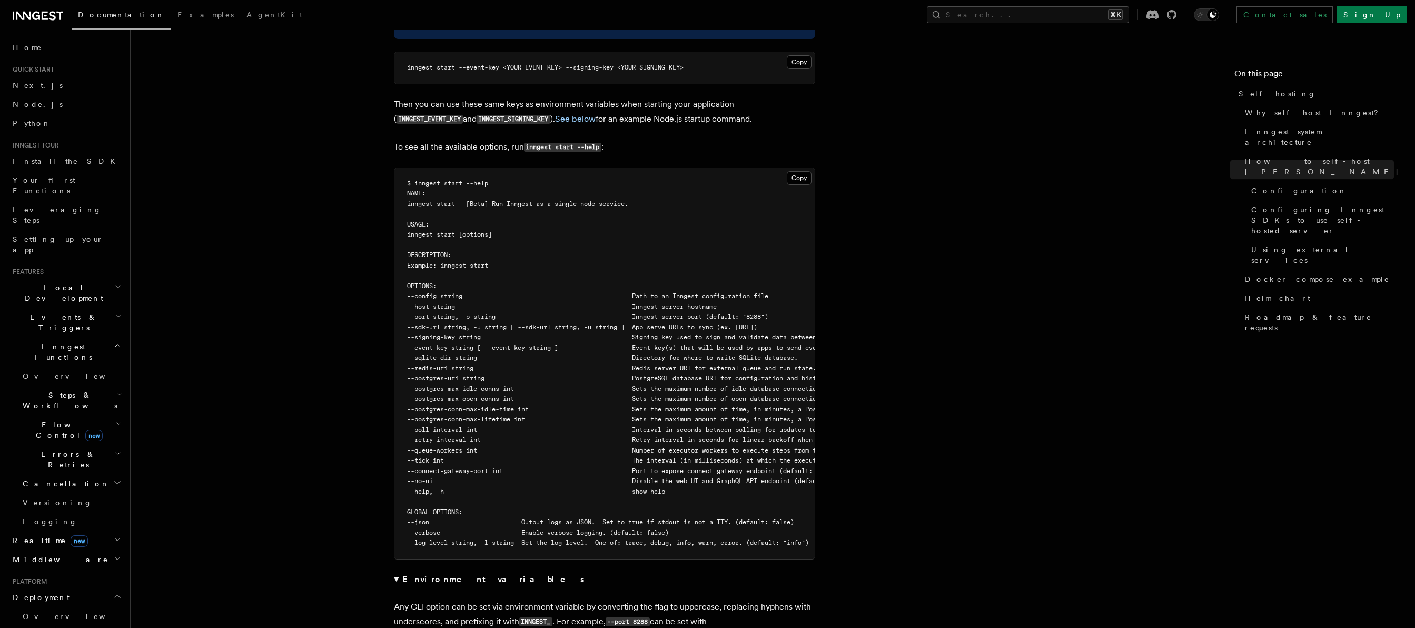
scroll to position [1694, 0]
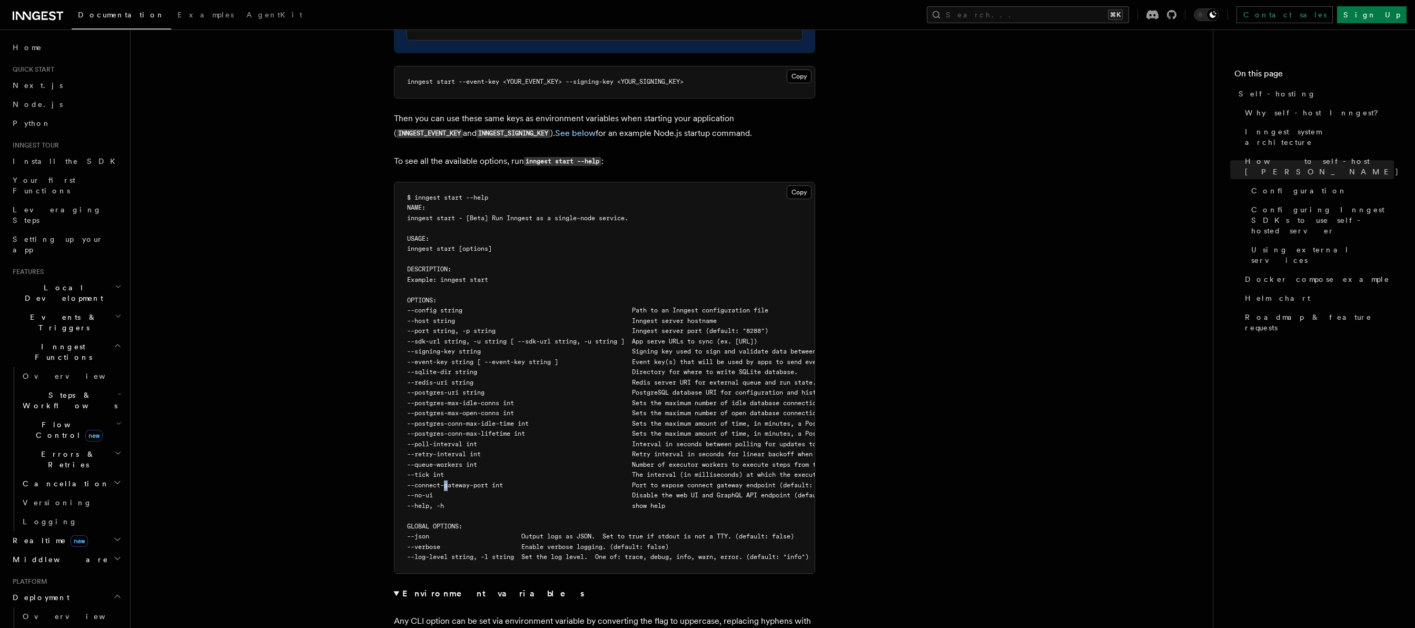
click at [446, 481] on span "--connect-gateway-port int Port to expose connect gateway endpoint (default: 82…" at bounding box center [621, 484] width 428 height 7
drag, startPoint x: 446, startPoint y: 457, endPoint x: 499, endPoint y: 464, distance: 53.7
click at [492, 481] on span "--connect-gateway-port int Port to expose connect gateway endpoint (default: 82…" at bounding box center [621, 484] width 428 height 7
drag, startPoint x: 499, startPoint y: 465, endPoint x: 498, endPoint y: 459, distance: 6.5
click at [499, 491] on span "--no-ui Disable the web UI and GraphQL API endpoint (default: false)" at bounding box center [630, 494] width 446 height 7
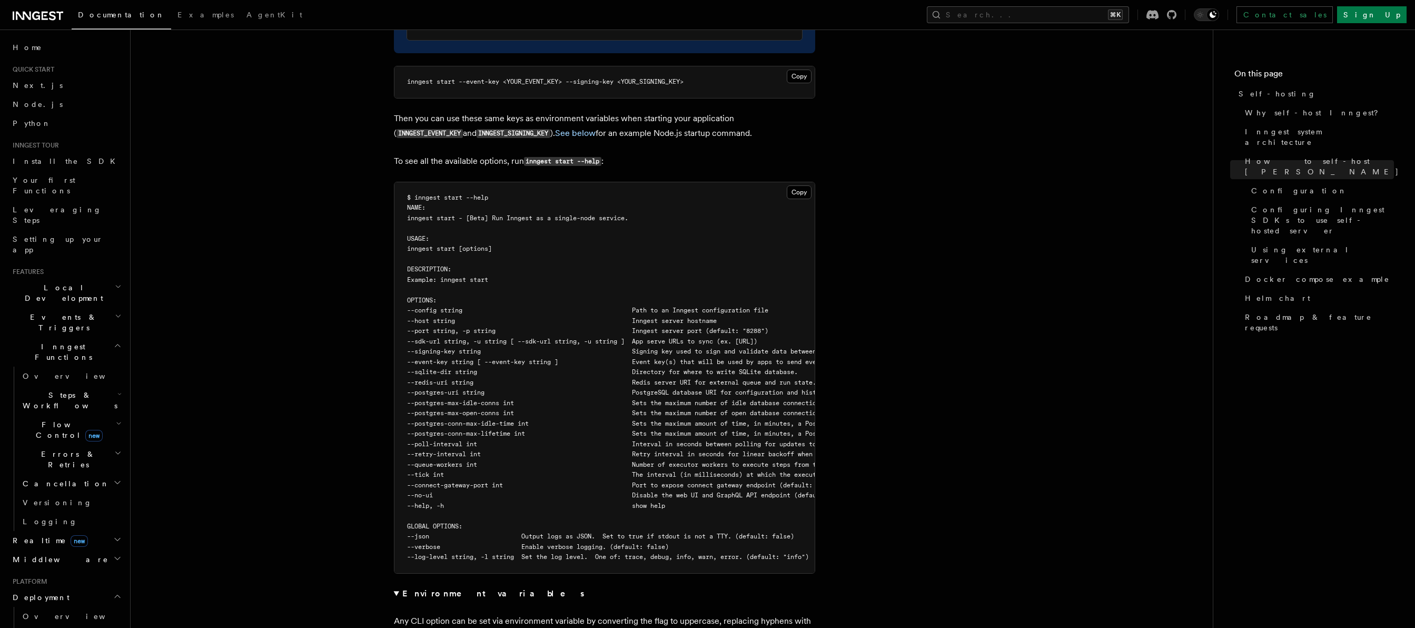
click at [496, 481] on span "--connect-gateway-port int Port to expose connect gateway endpoint (default: 82…" at bounding box center [621, 484] width 428 height 7
drag, startPoint x: 496, startPoint y: 458, endPoint x: 434, endPoint y: 458, distance: 61.6
click at [434, 481] on span "--connect-gateway-port int Port to expose connect gateway endpoint (default: 82…" at bounding box center [621, 484] width 428 height 7
copy span "connect-gateway-port"
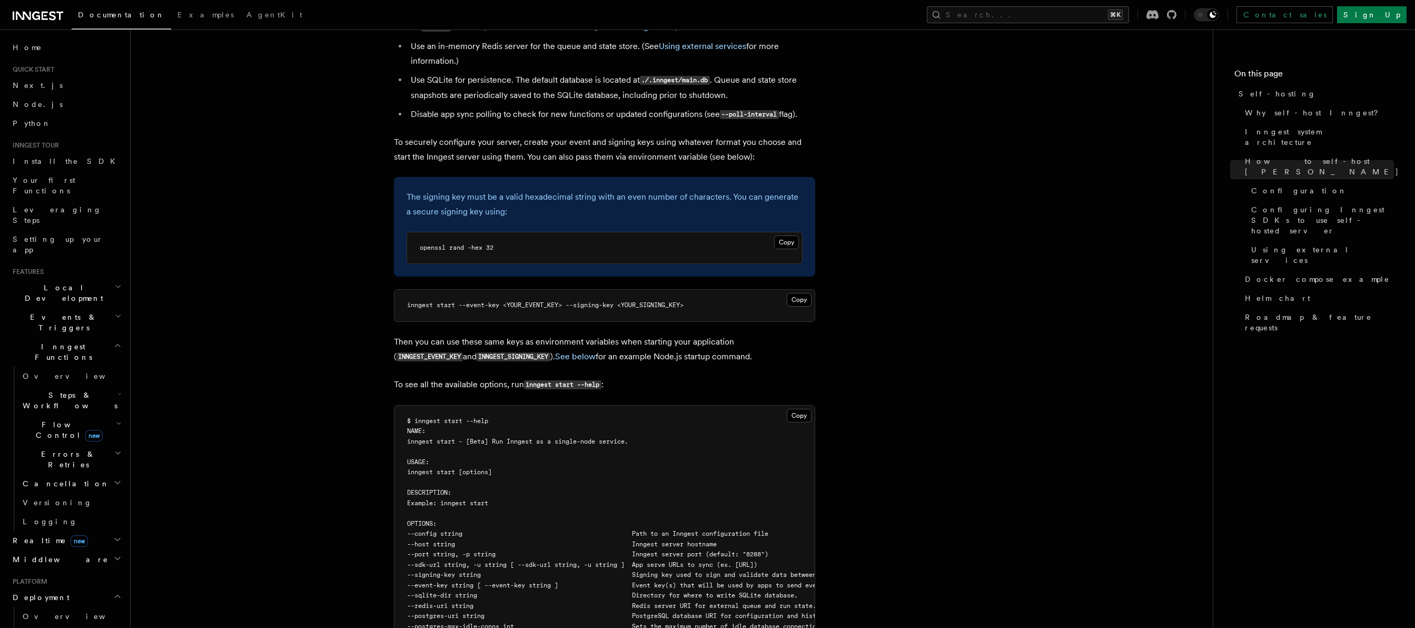
scroll to position [1989, 0]
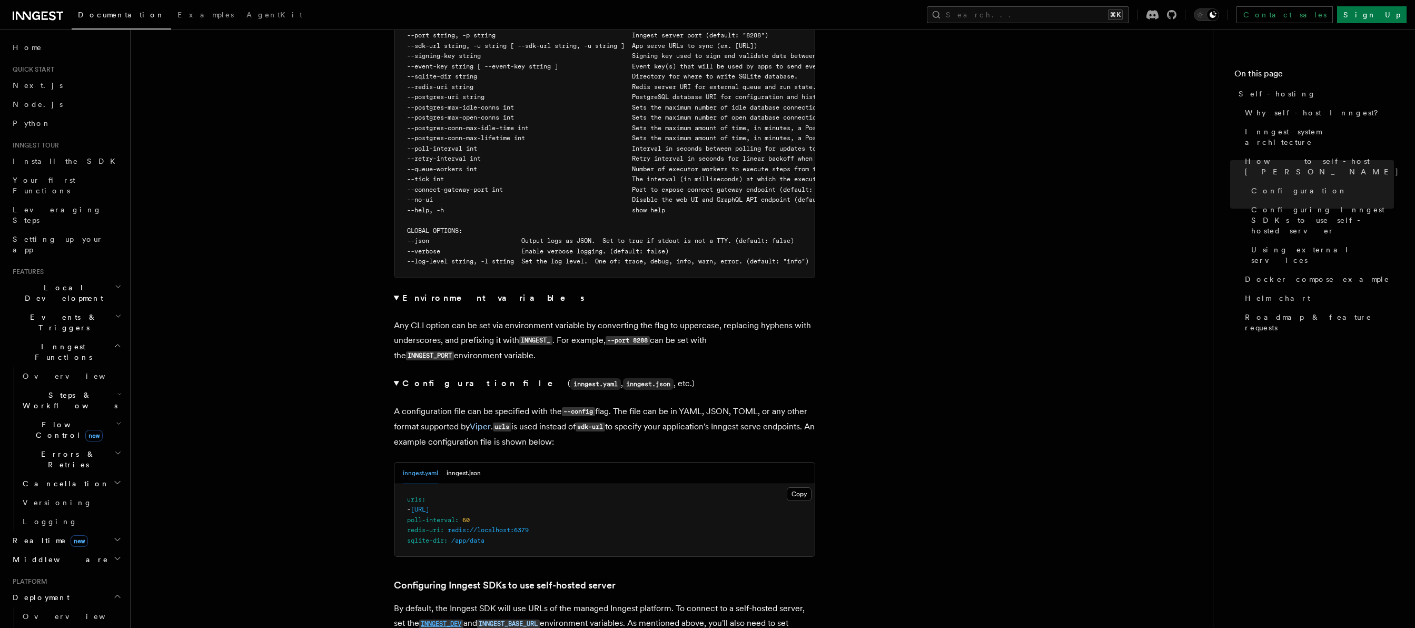
click at [454, 619] on code "INNGEST_DEV" at bounding box center [441, 623] width 44 height 9
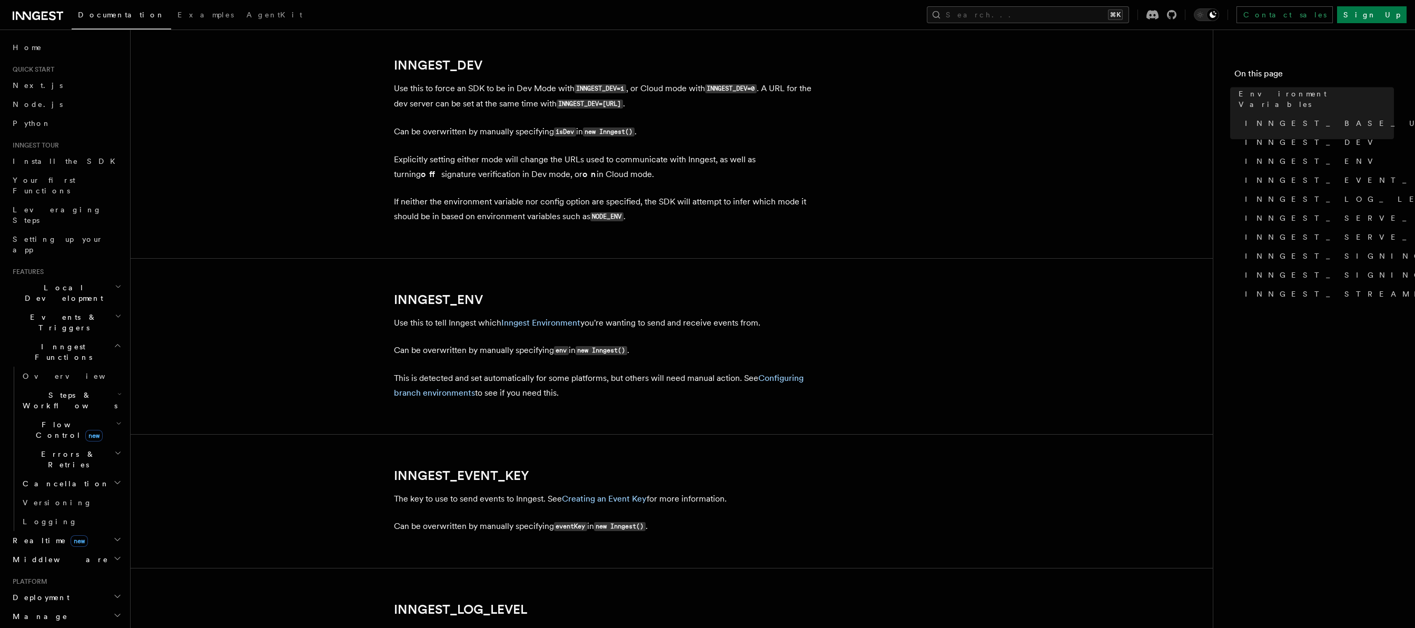
scroll to position [790, 0]
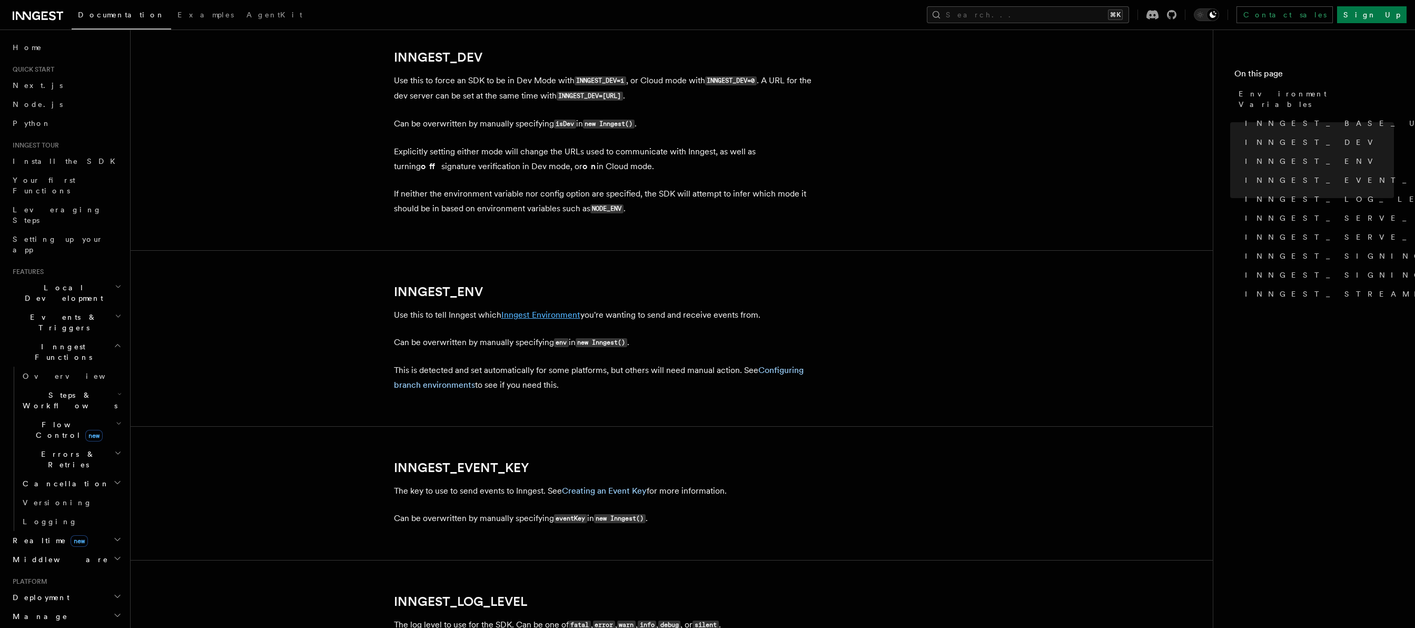
click at [522, 318] on link "Inngest Environment" at bounding box center [540, 315] width 79 height 10
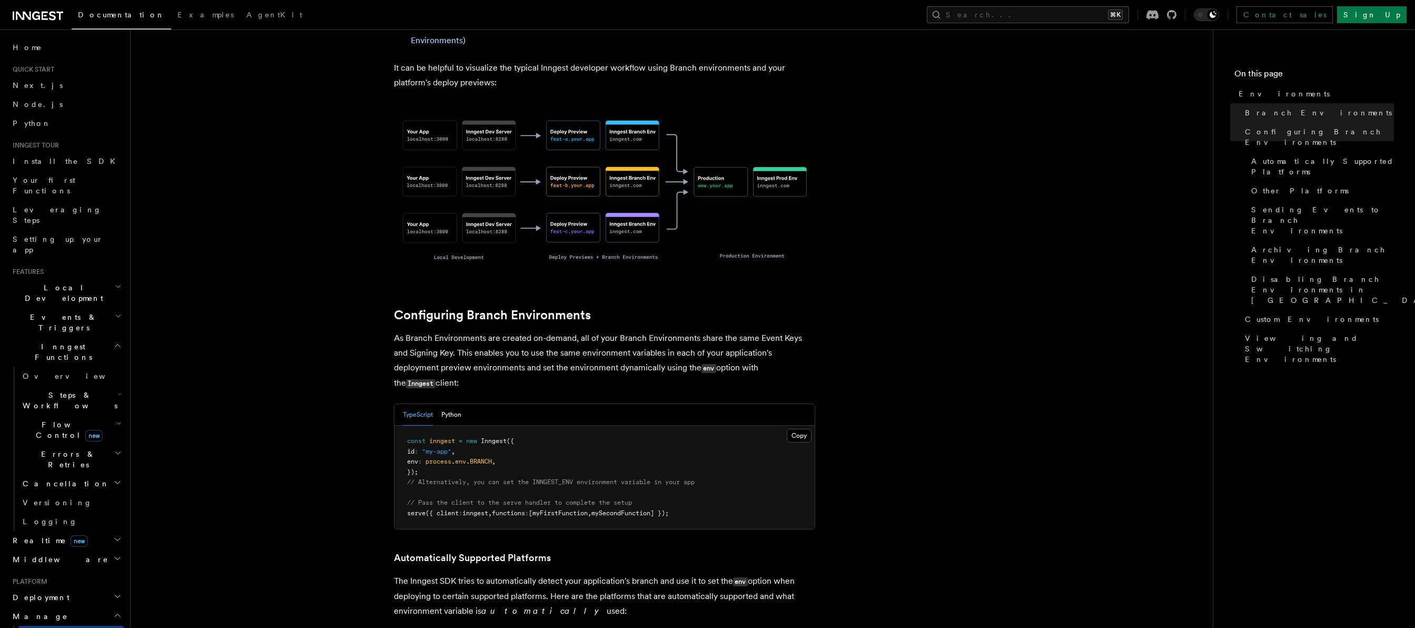
scroll to position [785, 0]
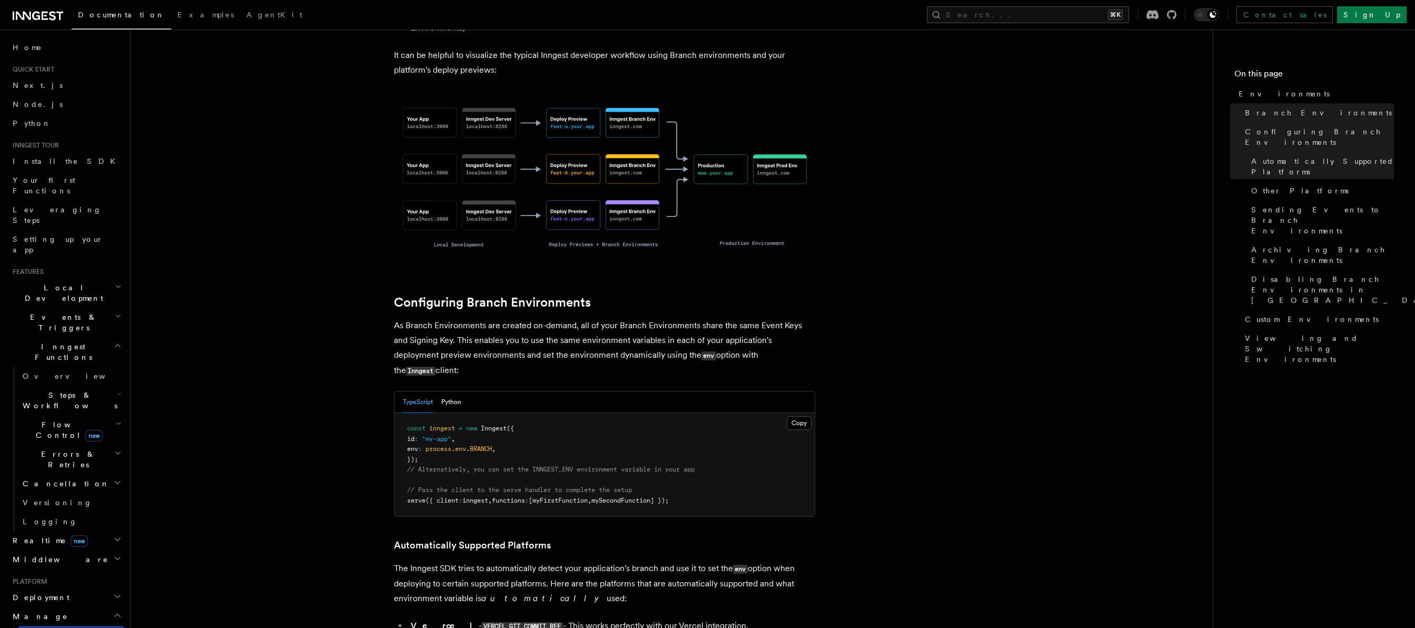
click at [491, 413] on pre "const inngest = new Inngest ({ id : "my-app" , env : process . env . BRANCH , }…" at bounding box center [604, 464] width 420 height 103
click at [575, 413] on pre "const inngest = new Inngest ({ id : "my-app" , env : process . env . BRANCH , }…" at bounding box center [604, 464] width 420 height 103
click at [565, 466] on span "// Alternatively, you can set the INNGEST_ENV environment variable in your app" at bounding box center [551, 469] width 288 height 7
copy span "INNGEST_ENV"
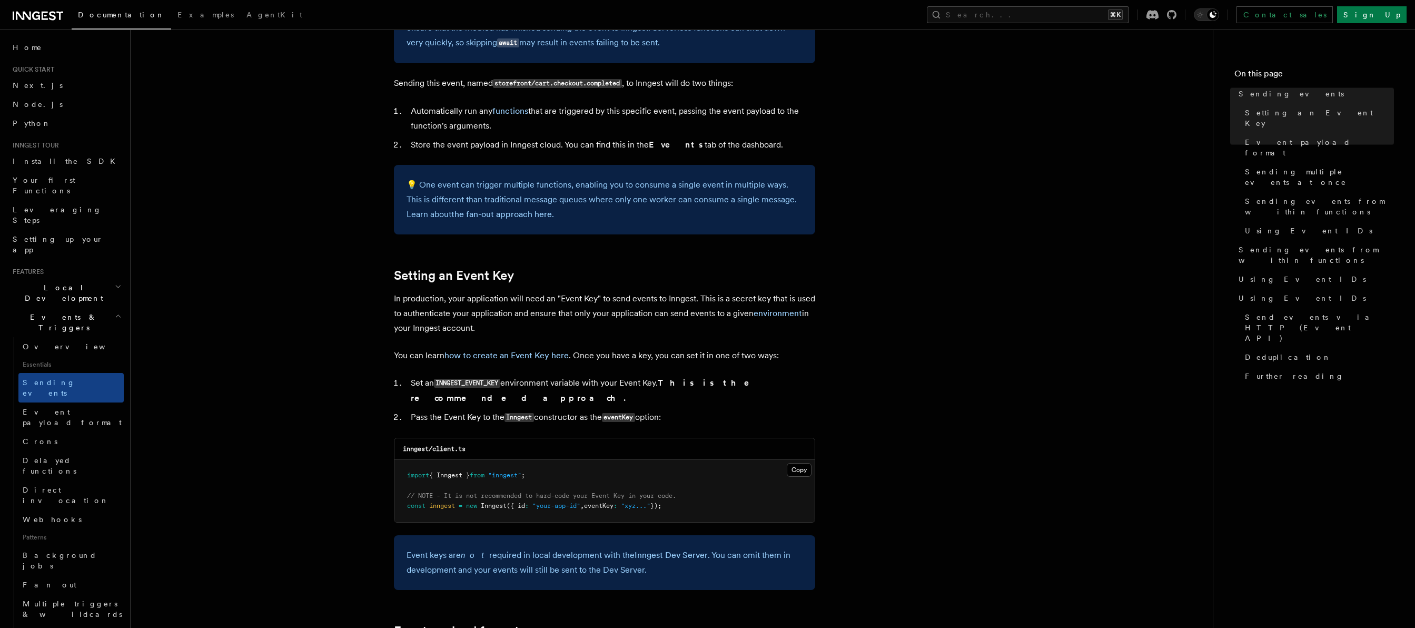
scroll to position [1991, 0]
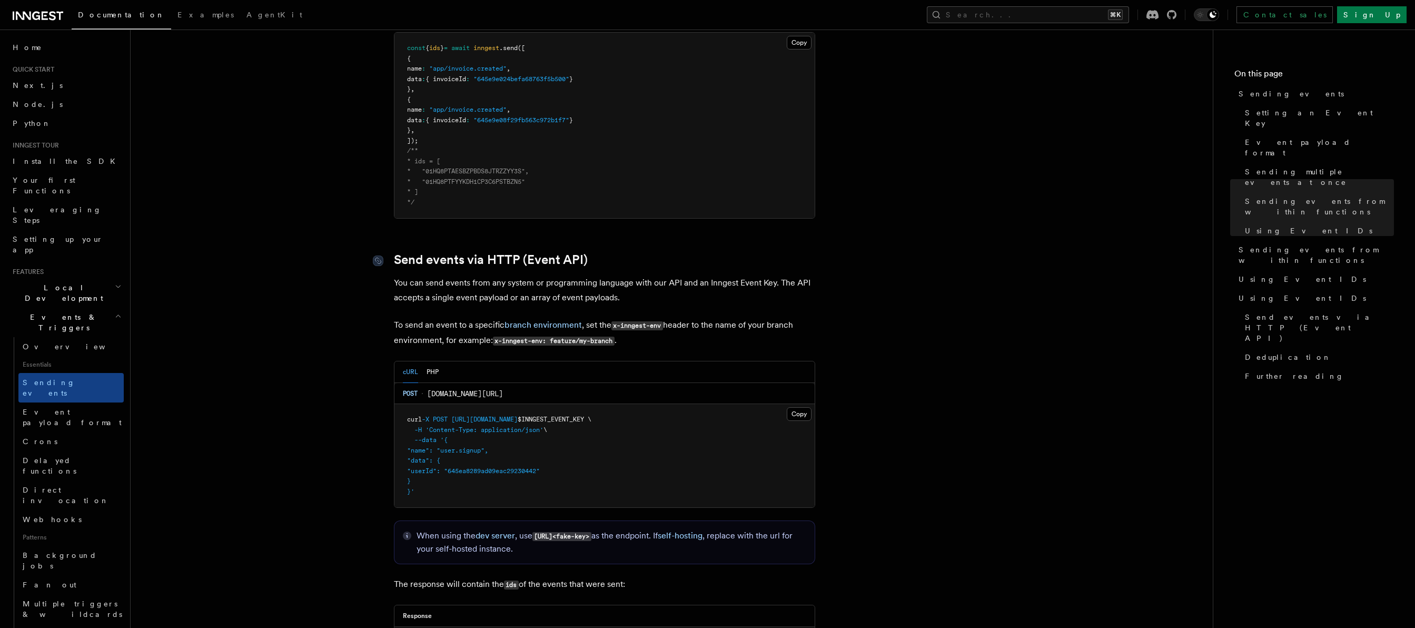
click at [552, 252] on link "Send events via HTTP (Event API)" at bounding box center [491, 259] width 194 height 15
